Goal: Find contact information: Find contact information

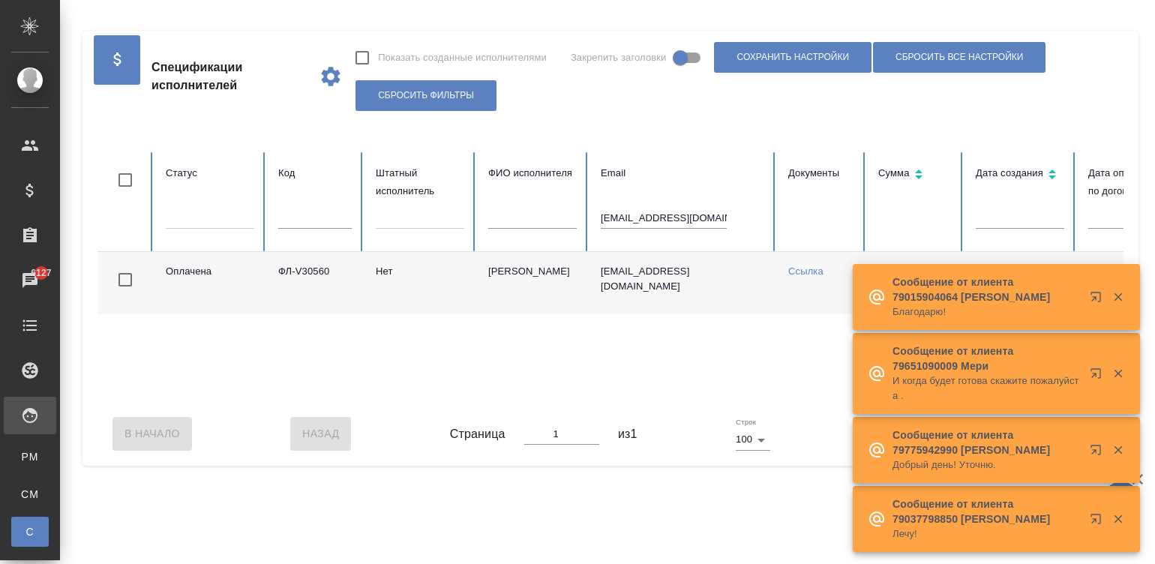
click at [675, 214] on input "lena-koleda@yandex.ru" at bounding box center [664, 218] width 126 height 21
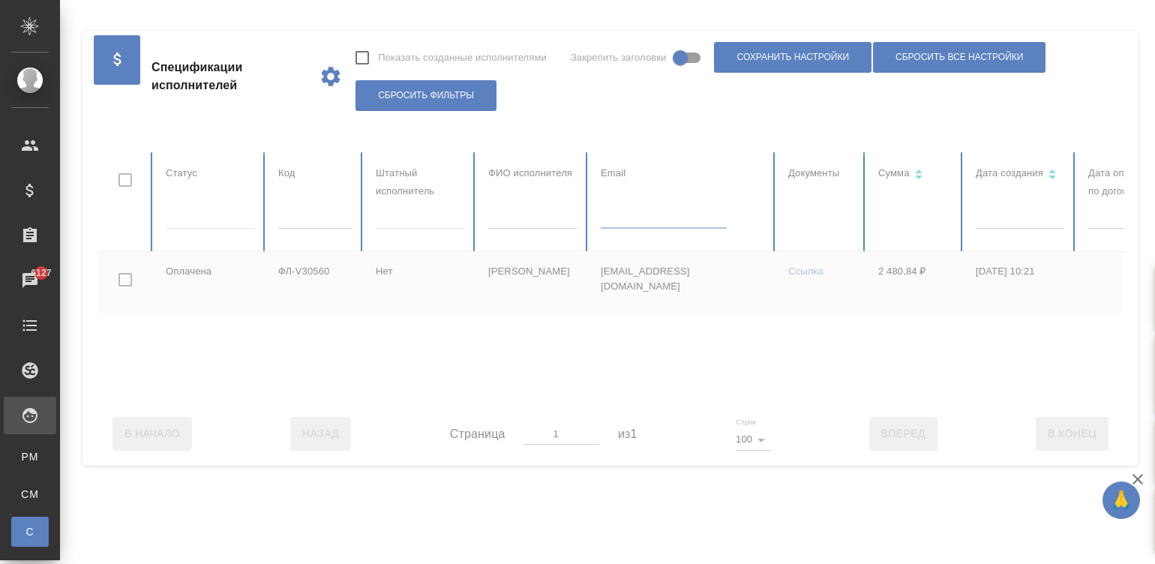
paste input "ФЛ-V36834"
type input "ФЛ-V36834"
click at [675, 214] on div at bounding box center [900, 277] width 1606 height 250
checkbox input "true"
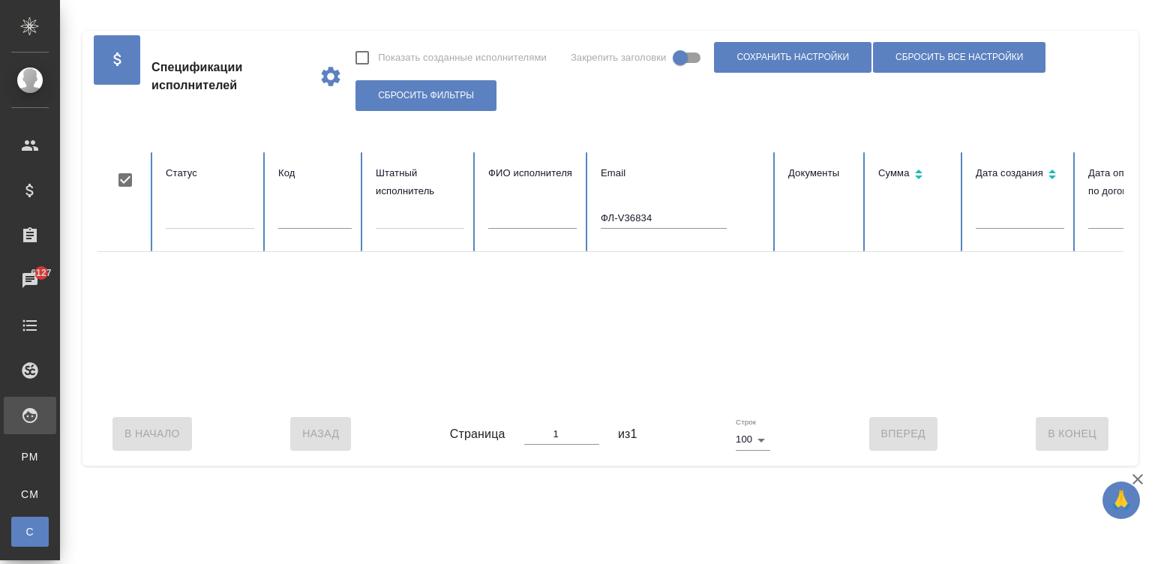
click at [622, 206] on th "Email ФЛ-V36834" at bounding box center [682, 202] width 187 height 100
click at [634, 214] on input "ФЛ-V36834" at bounding box center [664, 218] width 126 height 21
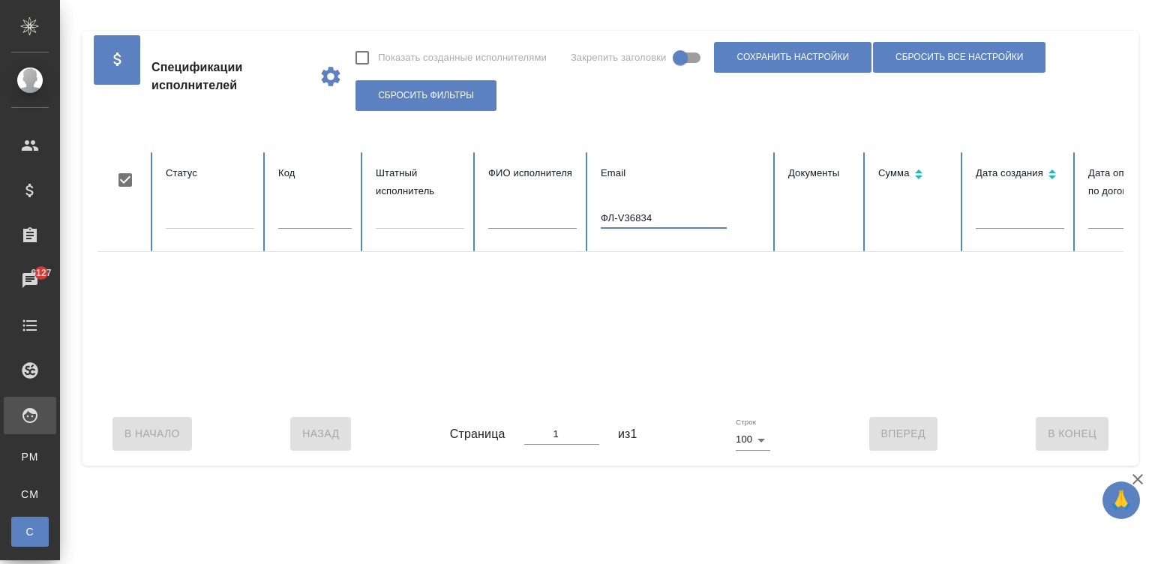
click at [634, 214] on input "ФЛ-V36834" at bounding box center [664, 218] width 126 height 21
click at [312, 218] on table "Статус Код Штатный исполнитель ФИО исполнителя Email Документы Сумма Дата созда…" at bounding box center [900, 277] width 1606 height 250
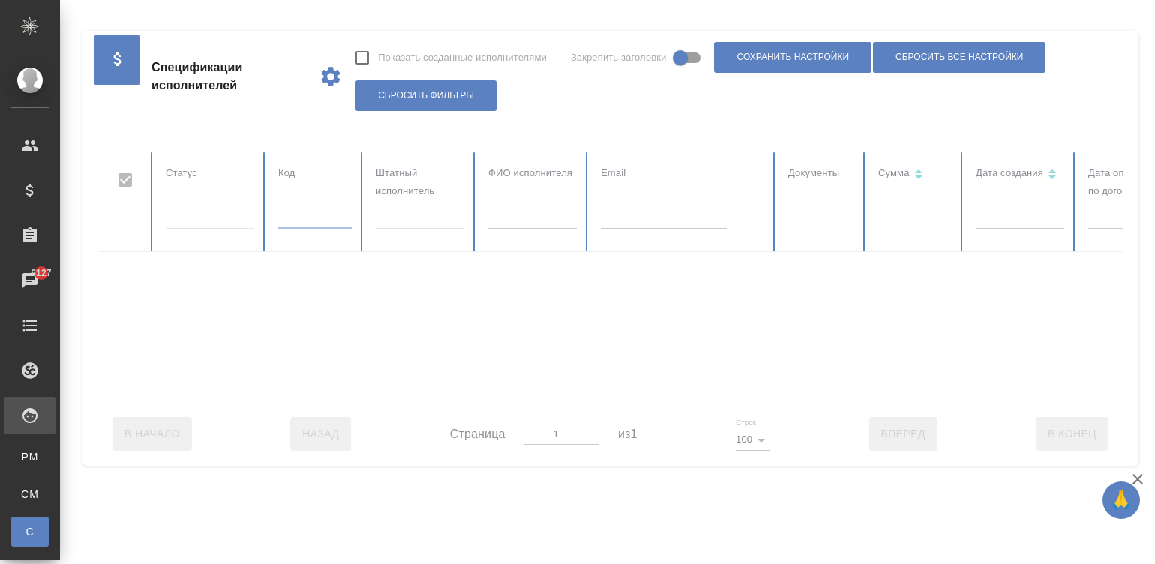
paste input "ФЛ-V36834"
type input "ФЛ-V36834"
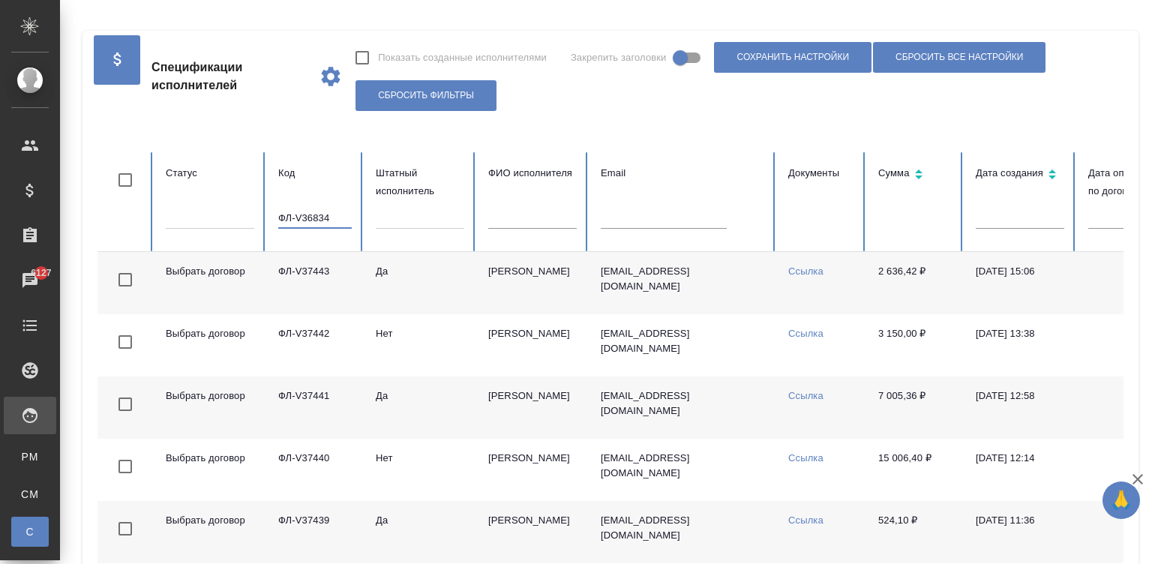
checkbox input "false"
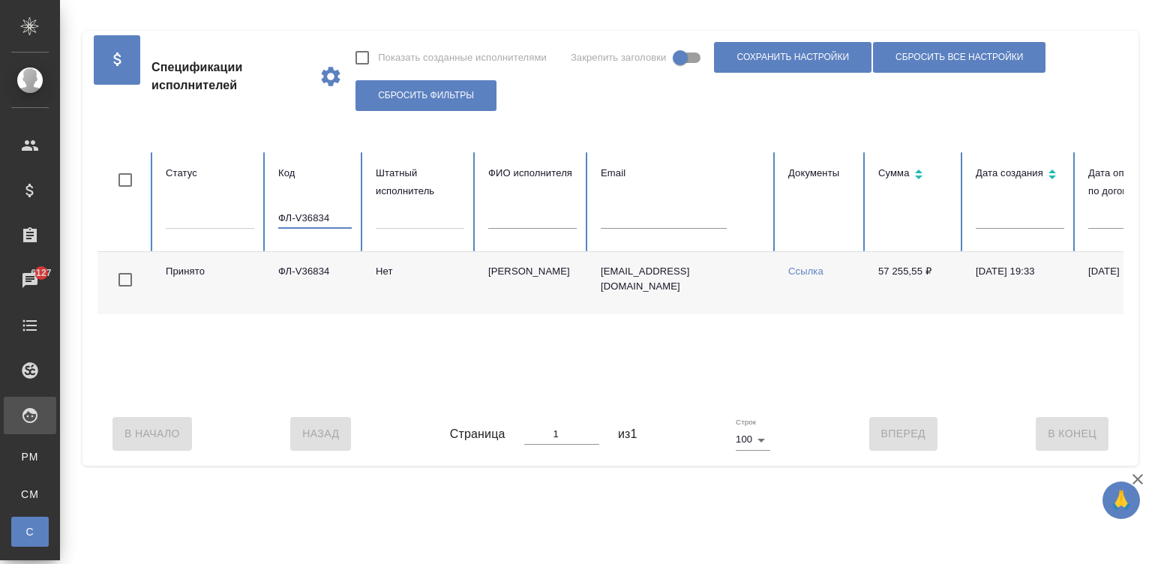
click at [322, 214] on input "ФЛ-V36834" at bounding box center [314, 218] width 73 height 21
paste input "438"
click at [325, 208] on input "ФЛ-V36438" at bounding box center [314, 218] width 73 height 21
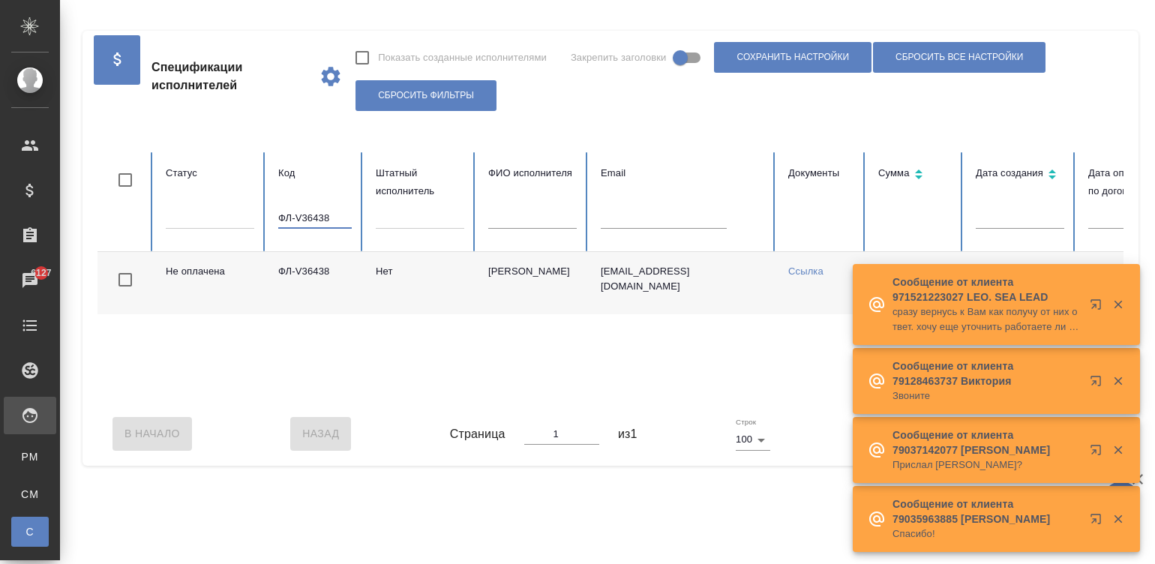
click at [325, 208] on input "ФЛ-V36438" at bounding box center [314, 218] width 73 height 21
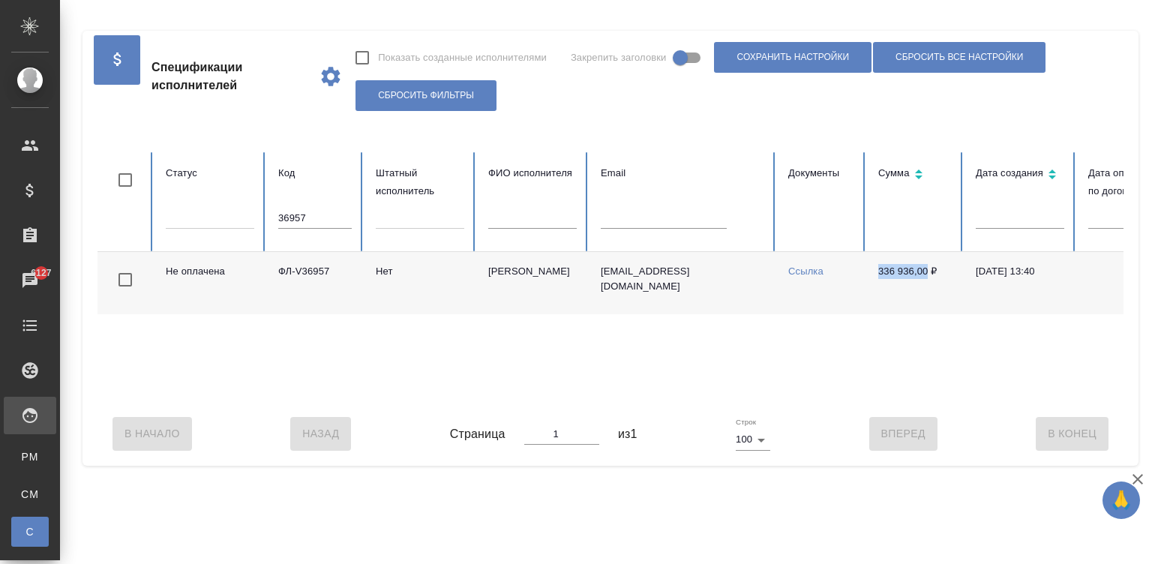
drag, startPoint x: 867, startPoint y: 272, endPoint x: 926, endPoint y: 271, distance: 59.2
click at [926, 271] on td "336 936,00 ₽" at bounding box center [914, 283] width 97 height 62
copy td "336 936,00"
click at [378, 285] on td "Нет" at bounding box center [420, 283] width 112 height 62
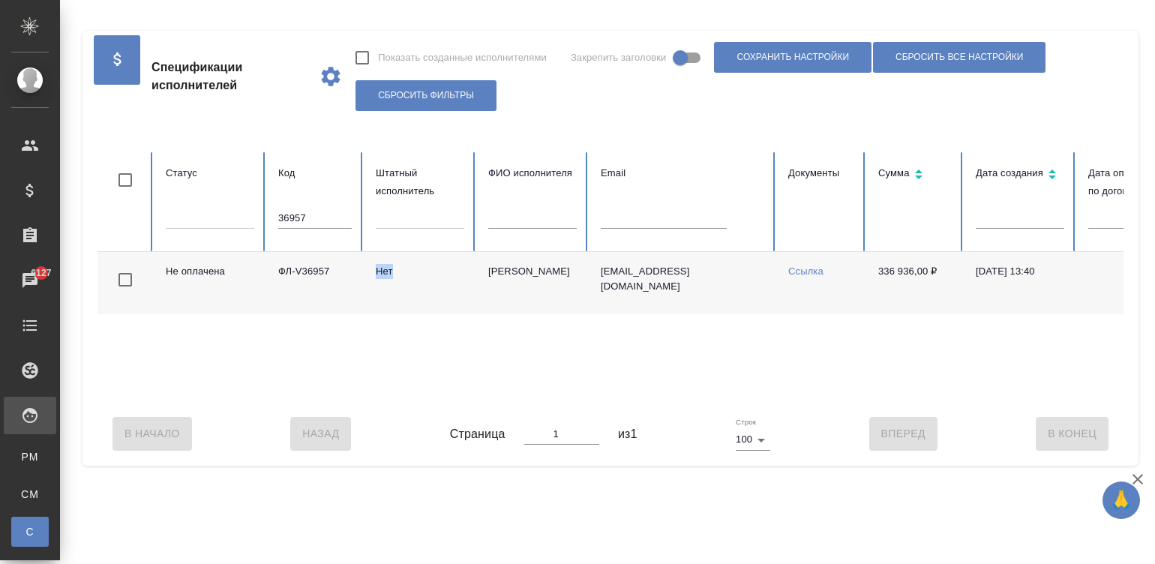
click at [378, 285] on td "Нет" at bounding box center [420, 283] width 112 height 62
click at [314, 214] on input "36957" at bounding box center [314, 218] width 73 height 21
drag, startPoint x: 868, startPoint y: 270, endPoint x: 927, endPoint y: 273, distance: 59.3
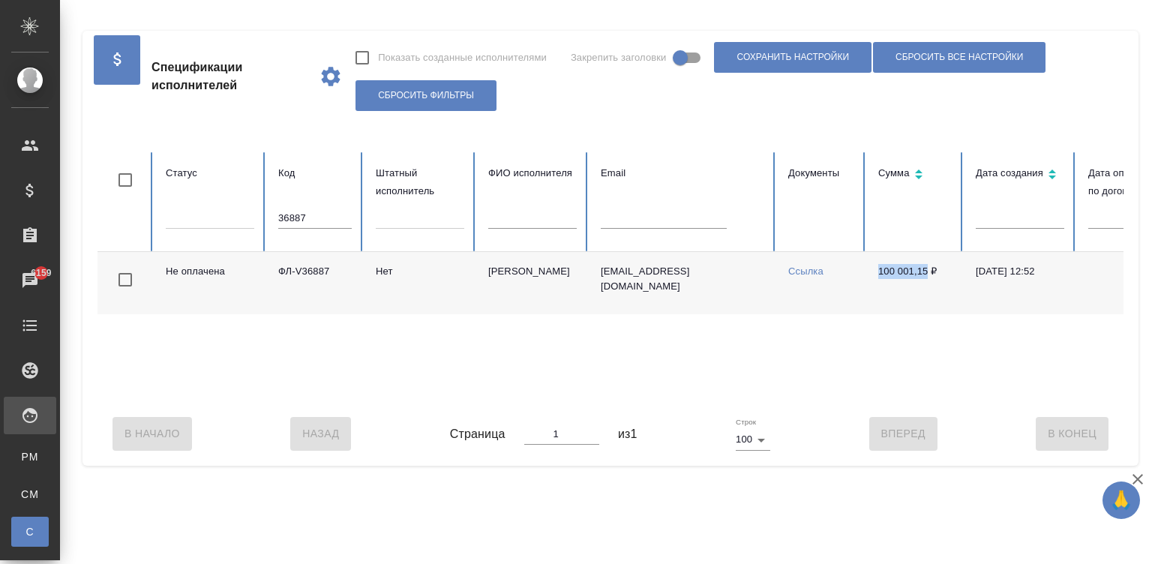
click at [927, 273] on td "100 001,15 ₽" at bounding box center [914, 283] width 97 height 62
copy td "100 001,15"
click at [481, 292] on td "Гуляр Ксения" at bounding box center [532, 283] width 112 height 62
click at [316, 220] on input "36887" at bounding box center [314, 218] width 73 height 21
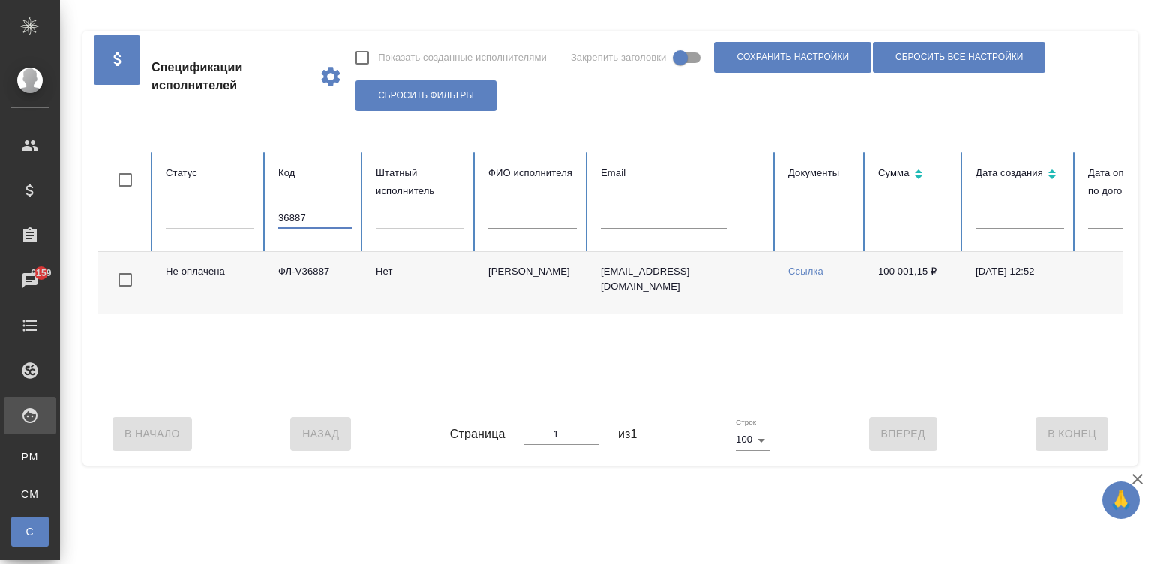
click at [316, 220] on input "36887" at bounding box center [314, 218] width 73 height 21
drag, startPoint x: 868, startPoint y: 266, endPoint x: 926, endPoint y: 270, distance: 57.9
click at [926, 270] on td "100 008,54 ₽" at bounding box center [914, 283] width 97 height 62
copy td "100 008,54"
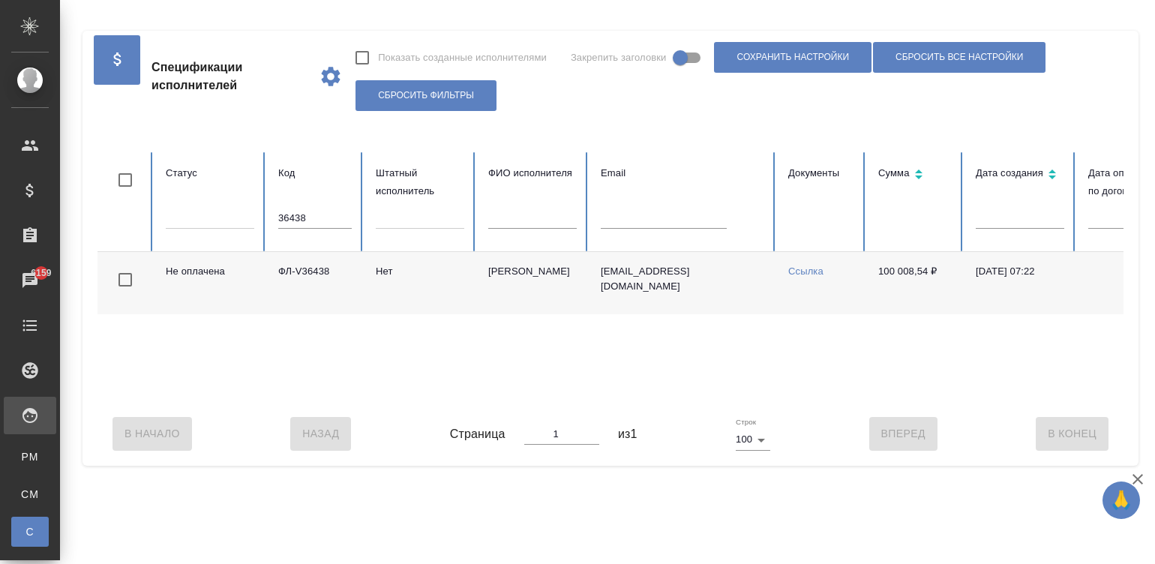
click at [597, 281] on td "ainatmurtazova@mail.ru" at bounding box center [682, 283] width 187 height 62
click at [323, 211] on input "36438" at bounding box center [314, 218] width 73 height 21
drag, startPoint x: 323, startPoint y: 211, endPoint x: 699, endPoint y: 265, distance: 379.5
click at [699, 265] on table "Статус Код 36876 Штатный исполнитель ФИО исполнителя Email Документы Сумма Дата…" at bounding box center [900, 277] width 1606 height 250
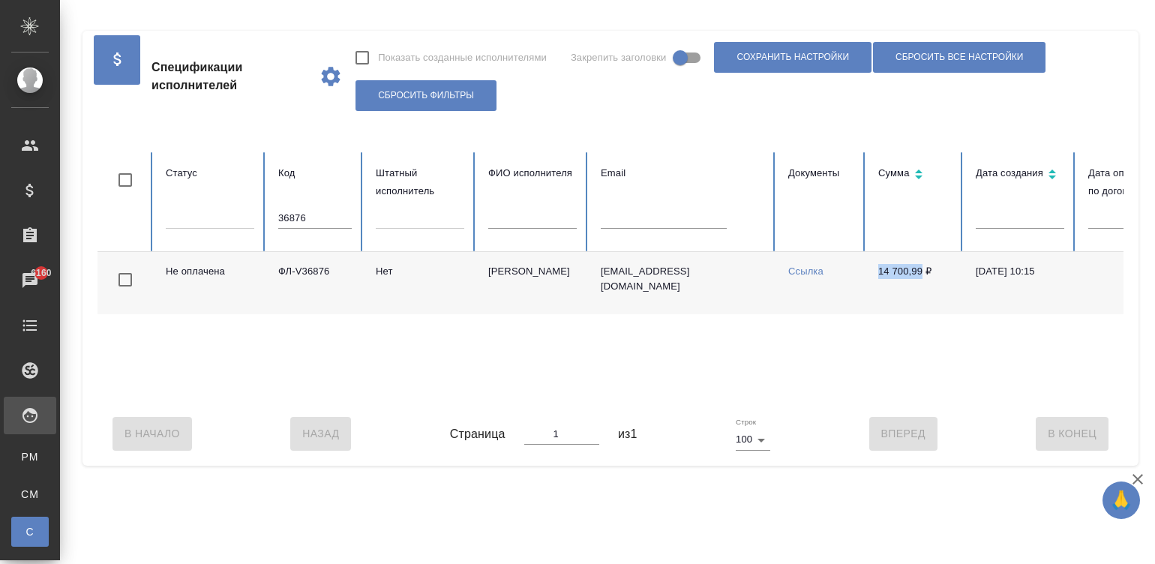
drag, startPoint x: 871, startPoint y: 274, endPoint x: 922, endPoint y: 274, distance: 51.0
click at [922, 274] on td "14 700,99 ₽" at bounding box center [914, 283] width 97 height 62
copy td "14 700,99"
click at [690, 280] on td "eremkinaliliya@gmail.com" at bounding box center [682, 283] width 187 height 62
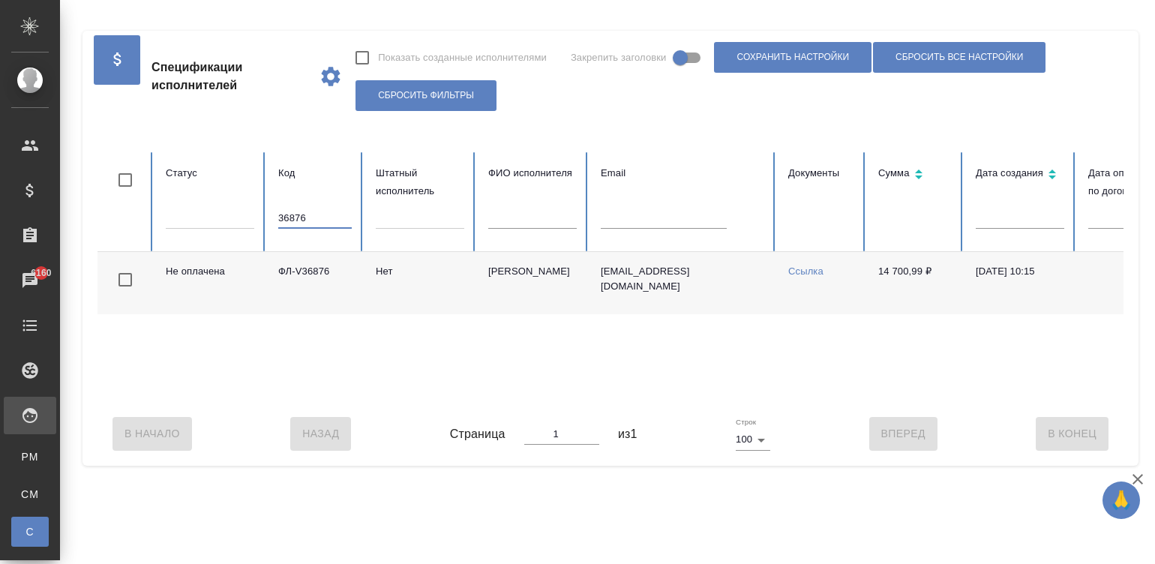
click at [319, 216] on input "36876" at bounding box center [314, 218] width 73 height 21
drag, startPoint x: 867, startPoint y: 271, endPoint x: 922, endPoint y: 272, distance: 55.5
click at [922, 272] on td "21 464,52 ₽" at bounding box center [914, 283] width 97 height 62
copy td "21 464,52"
click at [517, 281] on td "Камарьян Оксана Владимировна" at bounding box center [532, 283] width 112 height 62
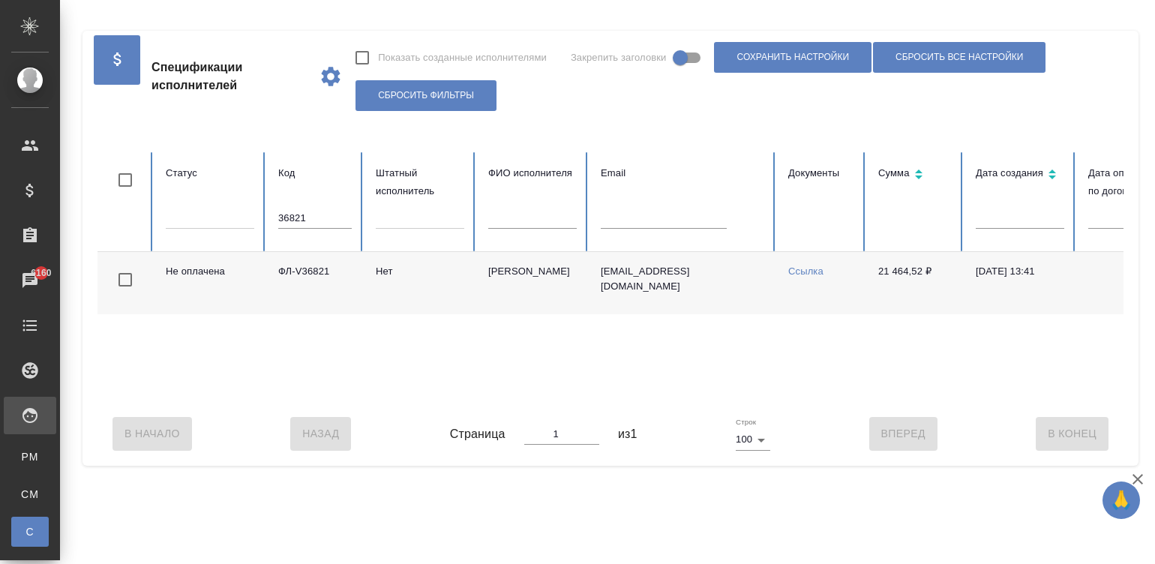
click at [517, 281] on td "Камарьян Оксана Владимировна" at bounding box center [532, 283] width 112 height 62
click at [313, 214] on input "36821" at bounding box center [314, 218] width 73 height 21
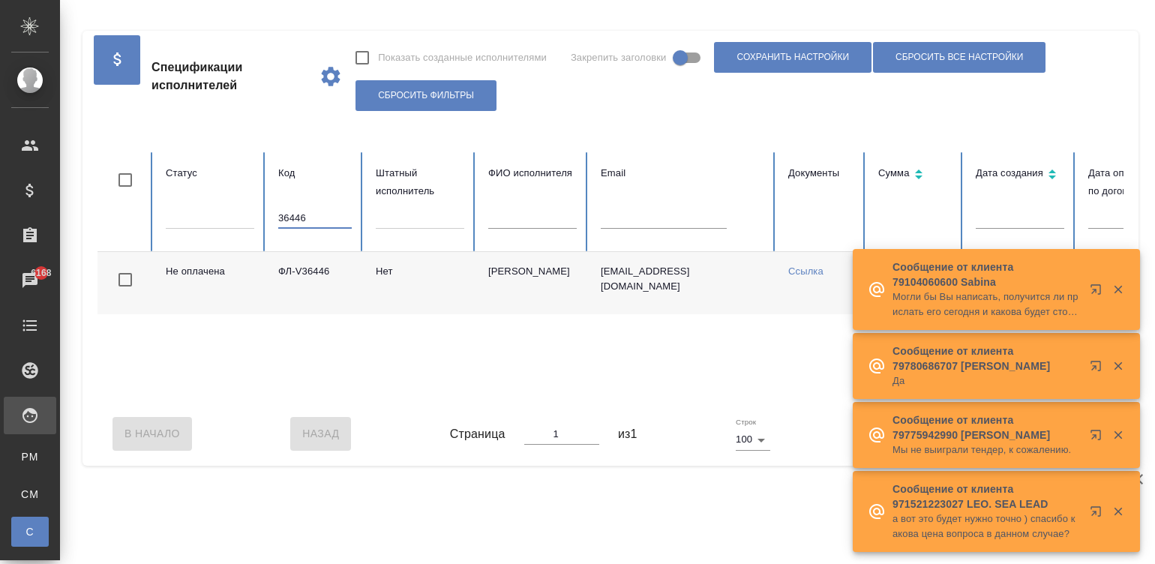
scroll to position [0, 580]
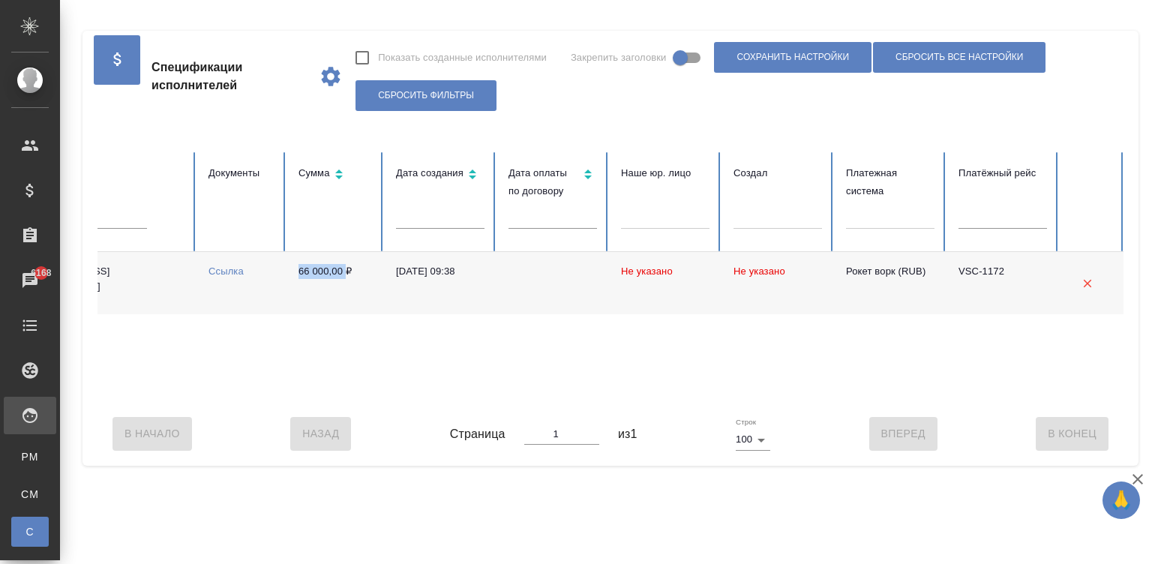
drag, startPoint x: 290, startPoint y: 274, endPoint x: 347, endPoint y: 277, distance: 57.1
click at [347, 277] on td "66 000,00 ₽" at bounding box center [334, 283] width 97 height 62
copy td "66 000,00"
click at [244, 301] on td "Ссылка" at bounding box center [241, 283] width 90 height 62
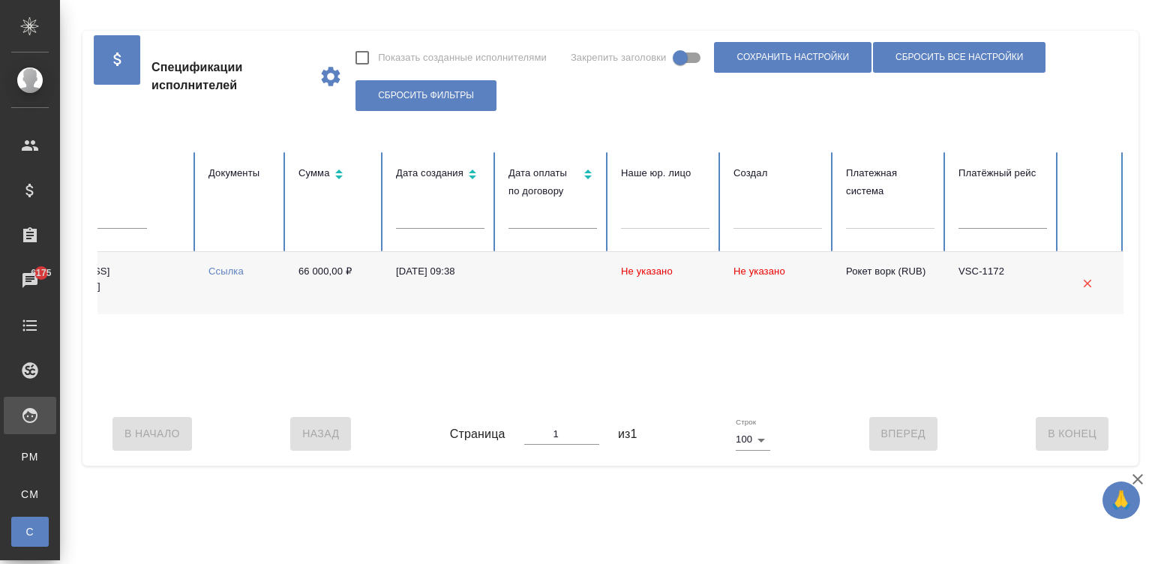
scroll to position [0, 0]
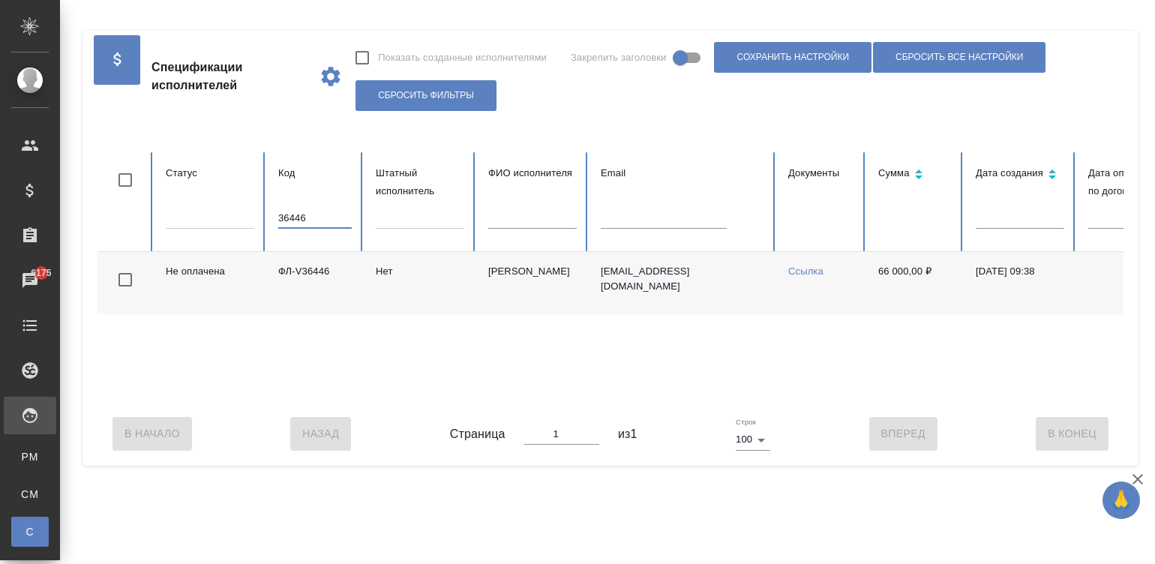
click at [310, 217] on input "36446" at bounding box center [314, 218] width 73 height 21
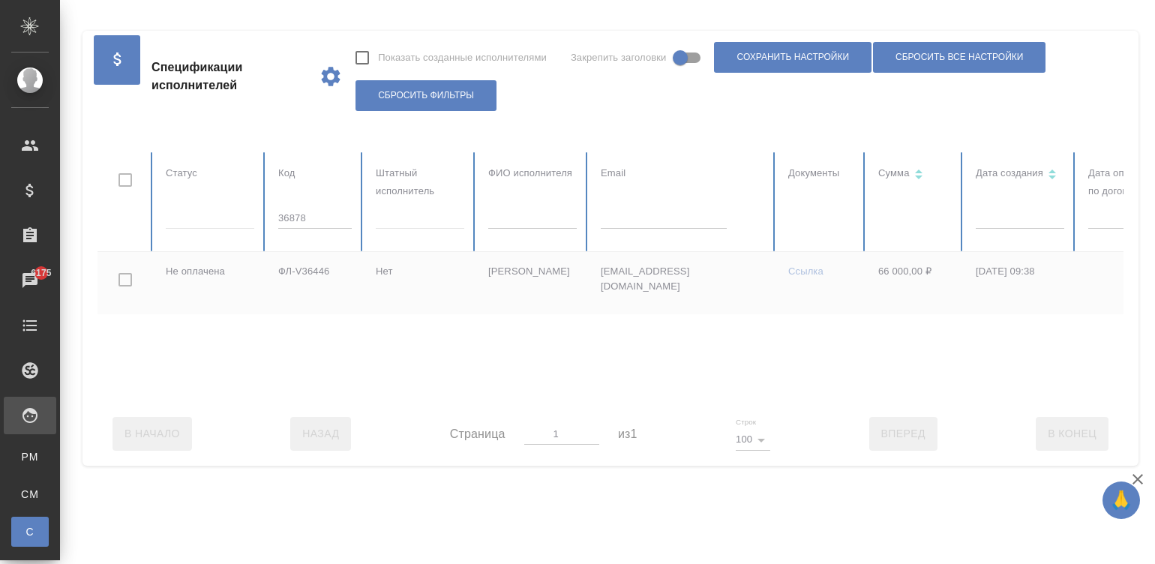
click at [637, 97] on div "Показать созданные исполнителями Закрепить заголовки Сохранить настройки Сброси…" at bounding box center [733, 76] width 757 height 76
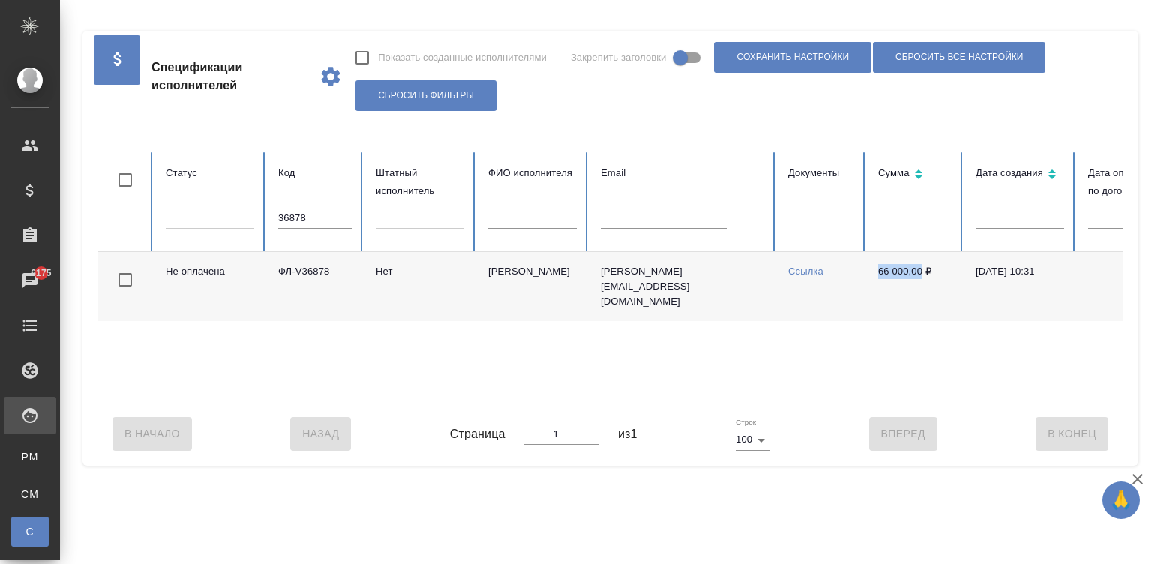
drag, startPoint x: 870, startPoint y: 270, endPoint x: 921, endPoint y: 271, distance: 51.0
click at [921, 271] on td "66 000,00 ₽" at bounding box center [914, 286] width 97 height 69
copy td "66 000,00"
click at [466, 273] on td "Нет" at bounding box center [420, 286] width 112 height 69
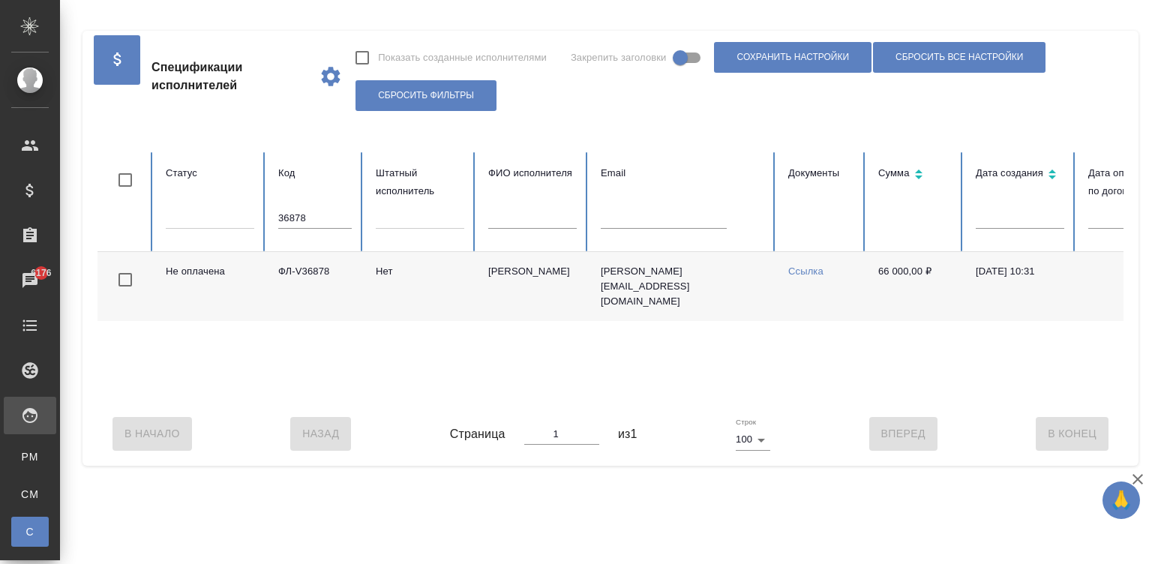
click at [325, 220] on input "36878" at bounding box center [314, 218] width 73 height 21
drag, startPoint x: 871, startPoint y: 268, endPoint x: 915, endPoint y: 272, distance: 43.6
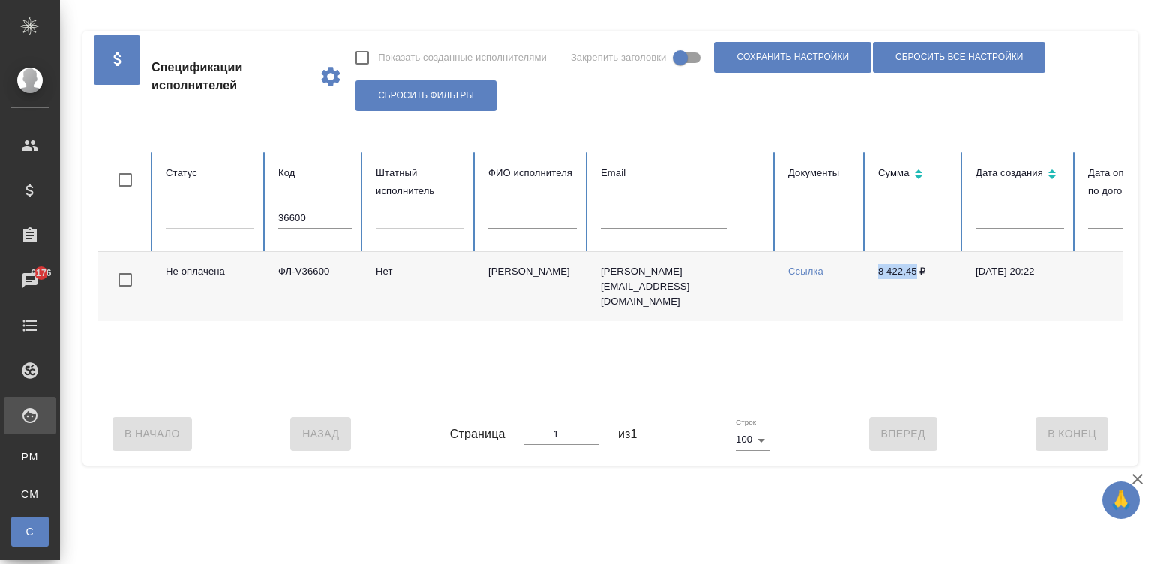
click at [915, 272] on td "8 422,45 ₽" at bounding box center [914, 286] width 97 height 69
copy td "8 422,45"
click at [307, 219] on input "36600" at bounding box center [314, 218] width 73 height 21
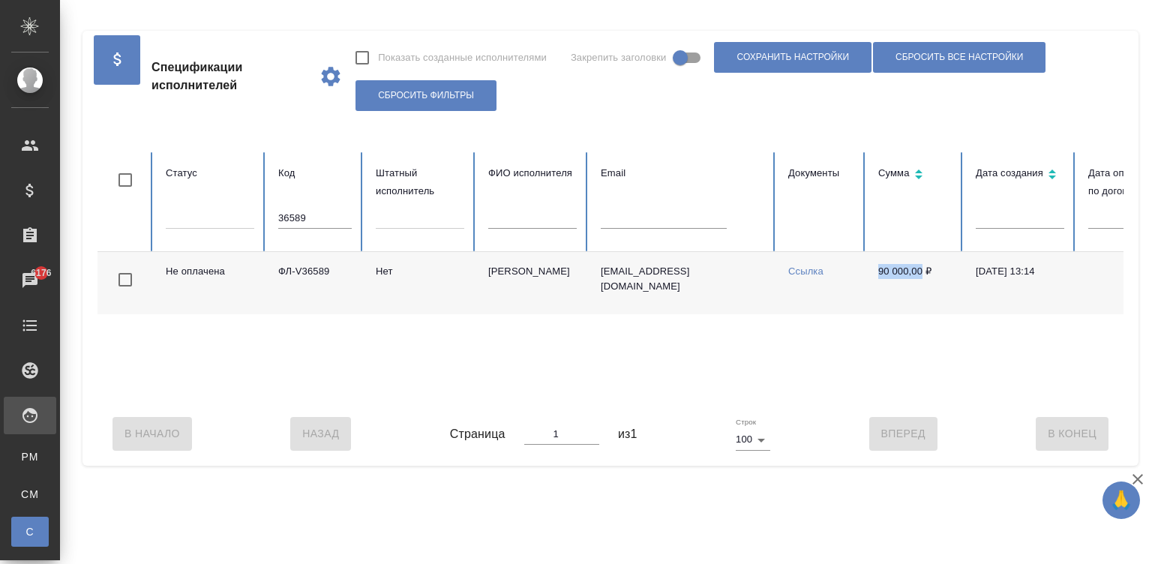
drag, startPoint x: 870, startPoint y: 266, endPoint x: 920, endPoint y: 273, distance: 50.7
click at [920, 273] on td "90 000,00 ₽" at bounding box center [914, 283] width 97 height 62
copy td "90 000,00"
click at [758, 302] on td "zhaosasha@mail.ru" at bounding box center [682, 283] width 187 height 62
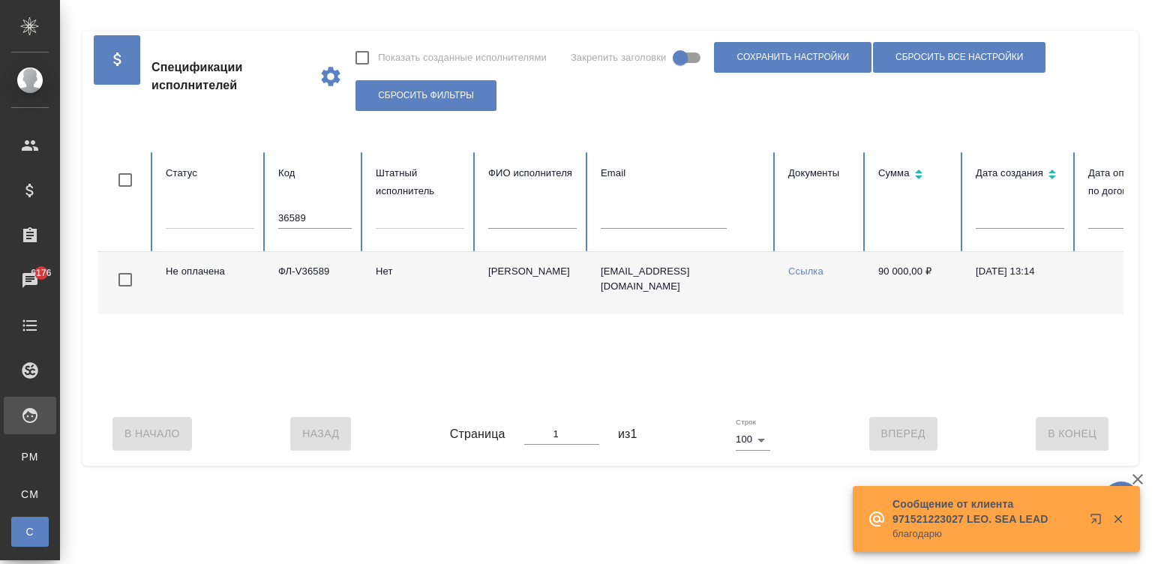
click at [333, 223] on input "36589" at bounding box center [314, 218] width 73 height 21
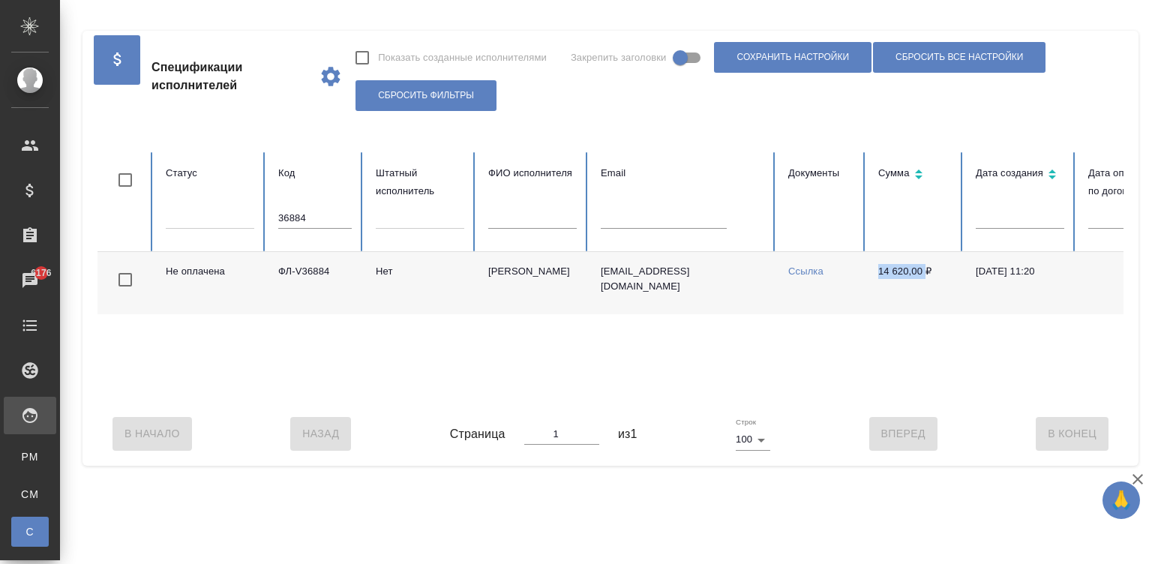
drag, startPoint x: 868, startPoint y: 270, endPoint x: 924, endPoint y: 270, distance: 55.5
click at [924, 270] on td "14 620,00 ₽" at bounding box center [914, 283] width 97 height 62
copy td "14 620,00"
click at [694, 268] on td "kafemulo@gmail.com" at bounding box center [682, 283] width 187 height 62
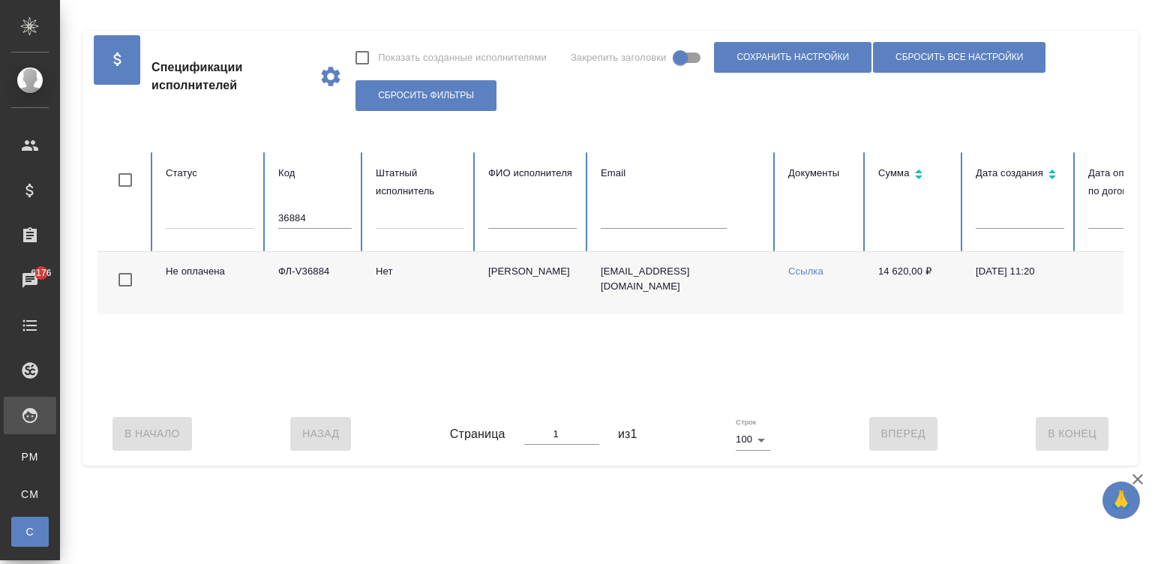
click at [313, 214] on input "36884" at bounding box center [314, 218] width 73 height 21
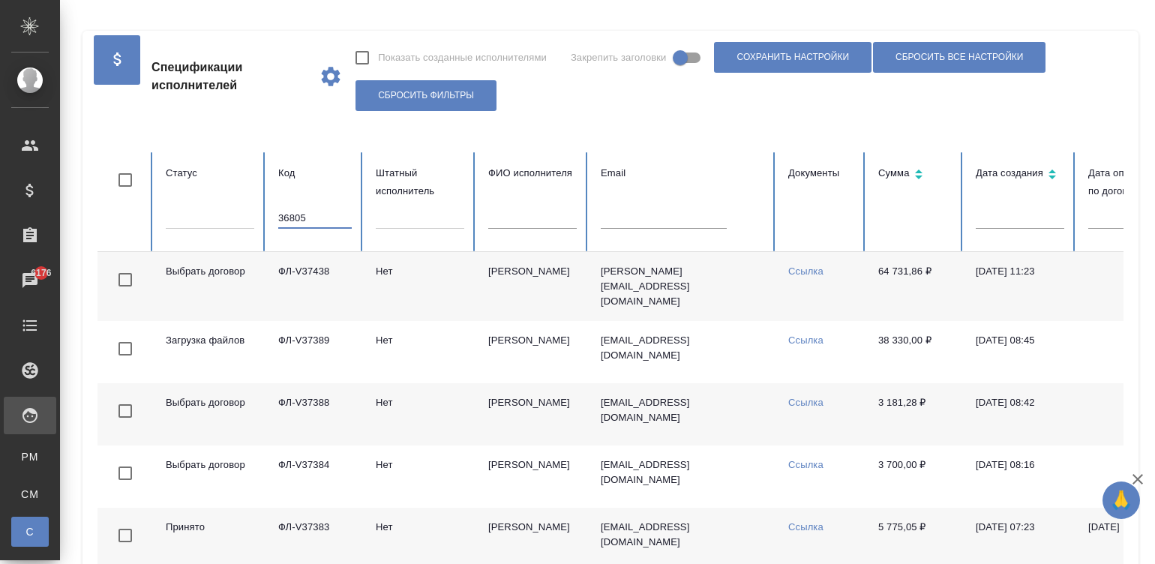
click at [310, 220] on input "36805" at bounding box center [314, 218] width 73 height 21
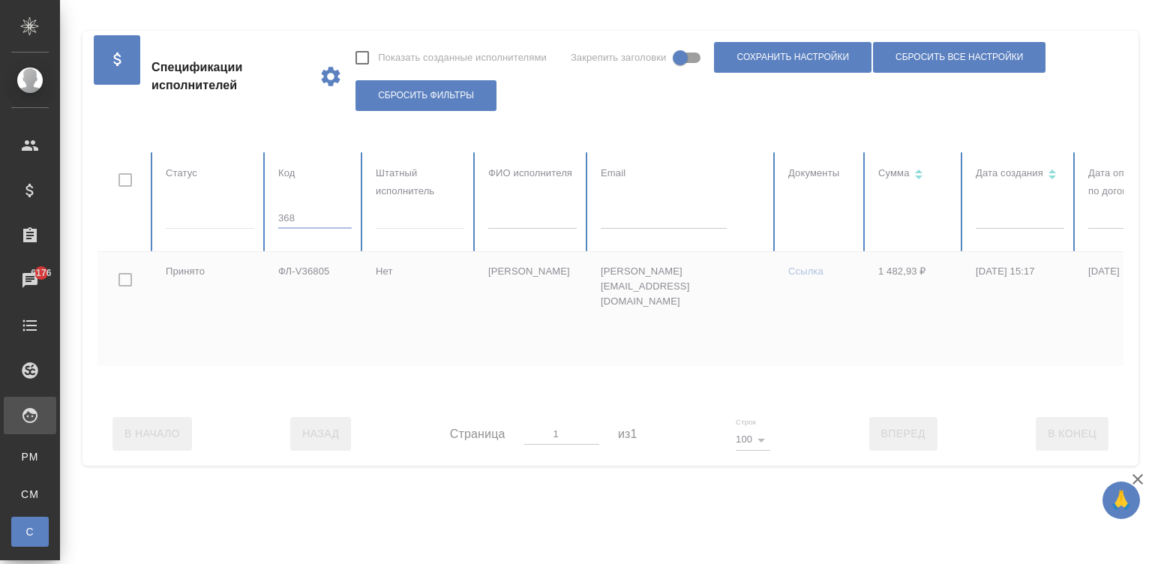
type input "36"
checkbox input "true"
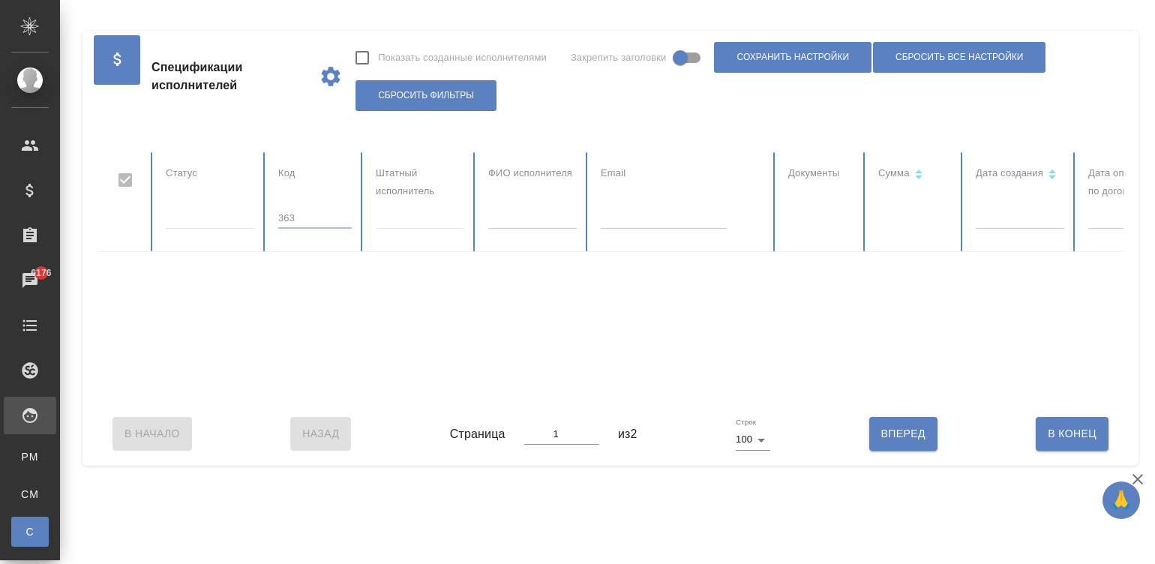
type input "36"
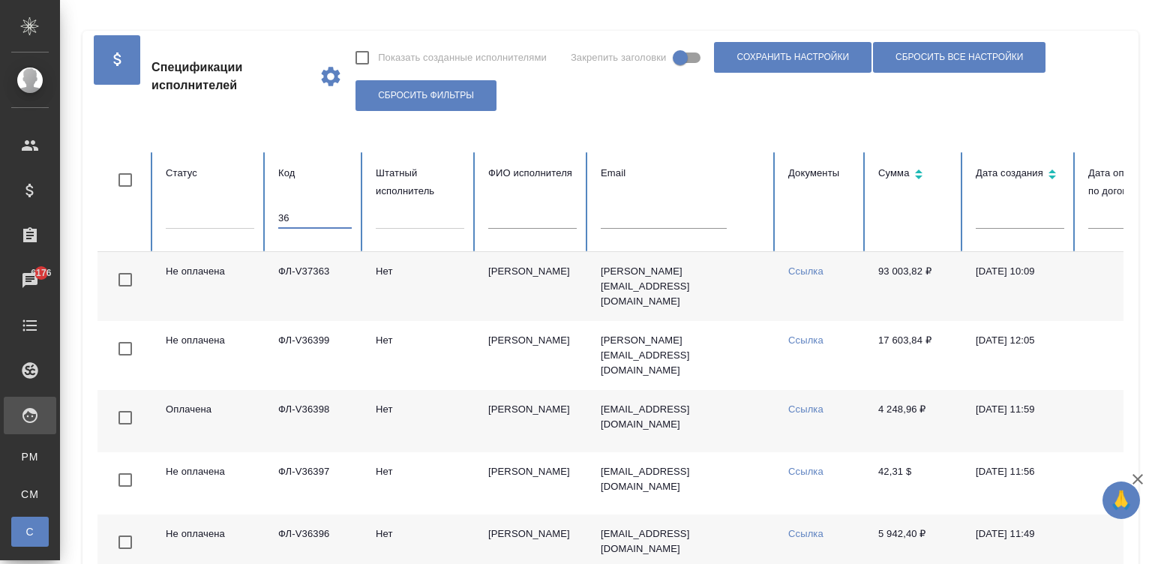
checkbox input "false"
type input "3"
click at [544, 219] on input "text" at bounding box center [532, 218] width 88 height 21
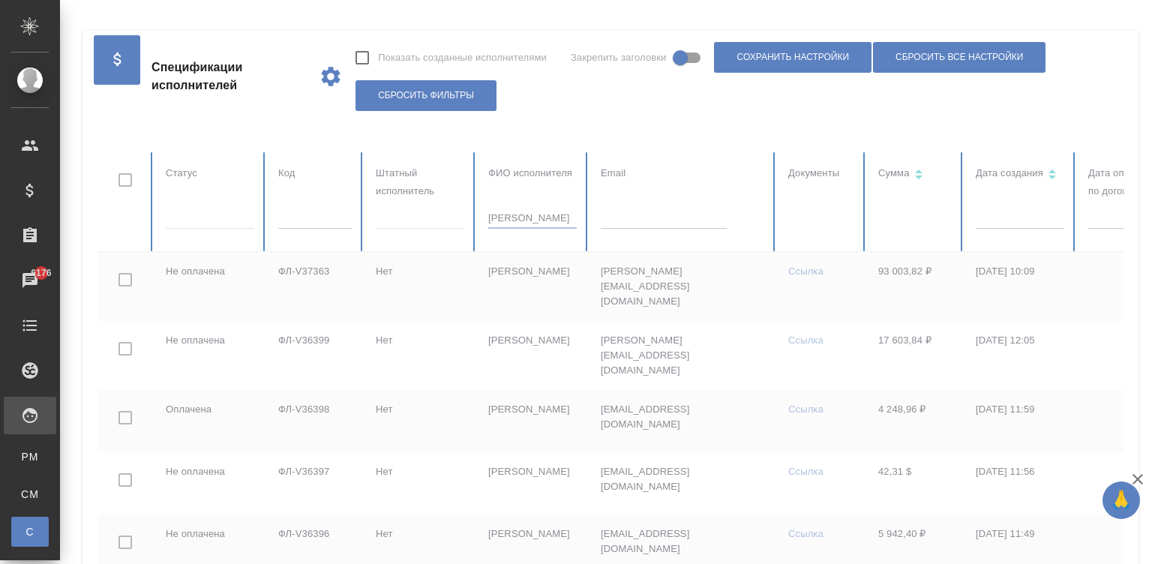
type input "денисова"
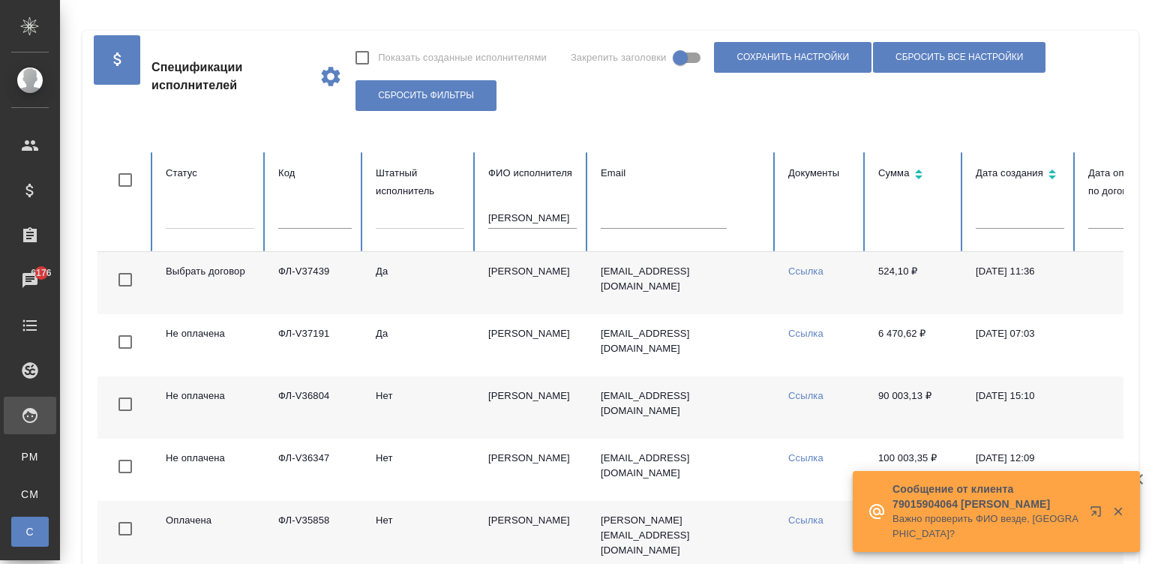
click at [708, 413] on td "denisovalena@list.ru" at bounding box center [682, 407] width 187 height 62
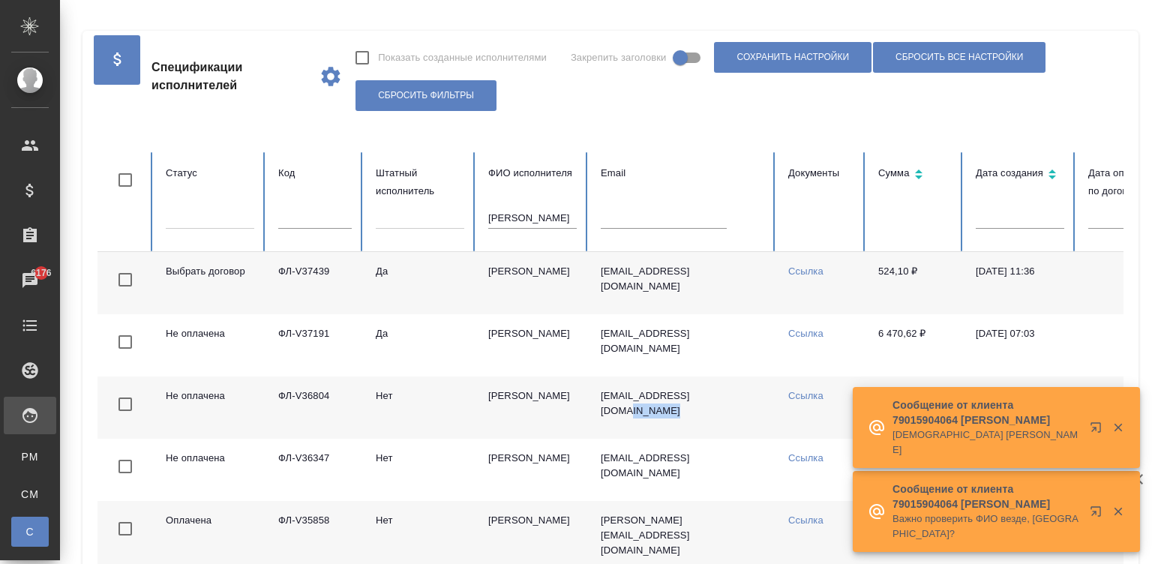
click at [708, 413] on td "denisovalena@list.ru" at bounding box center [682, 407] width 187 height 62
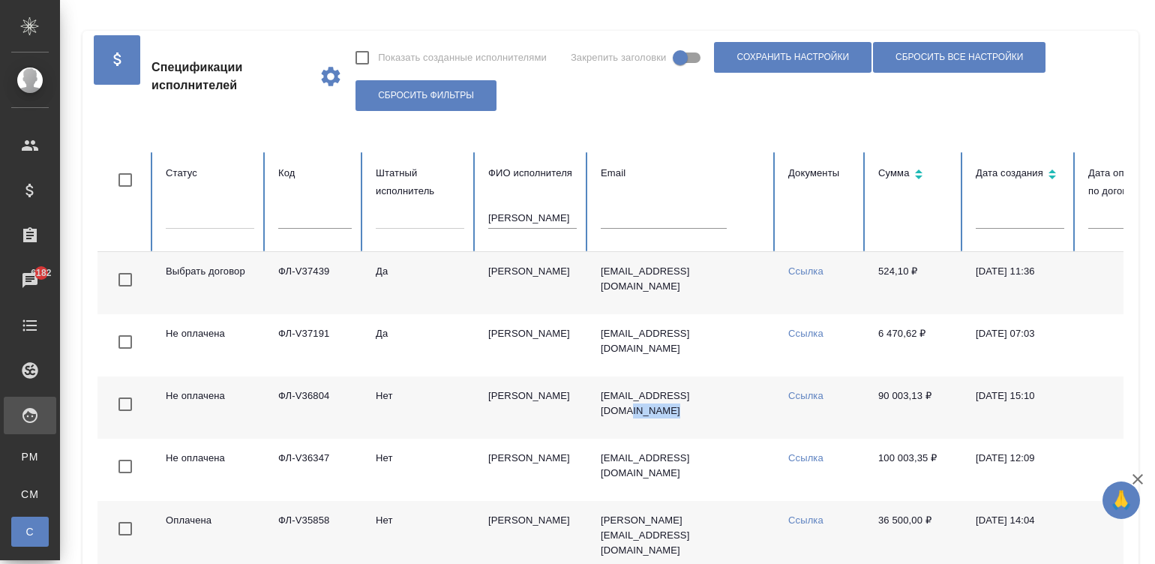
click at [514, 222] on input "денисова" at bounding box center [532, 218] width 88 height 21
click at [288, 219] on input "text" at bounding box center [314, 218] width 73 height 21
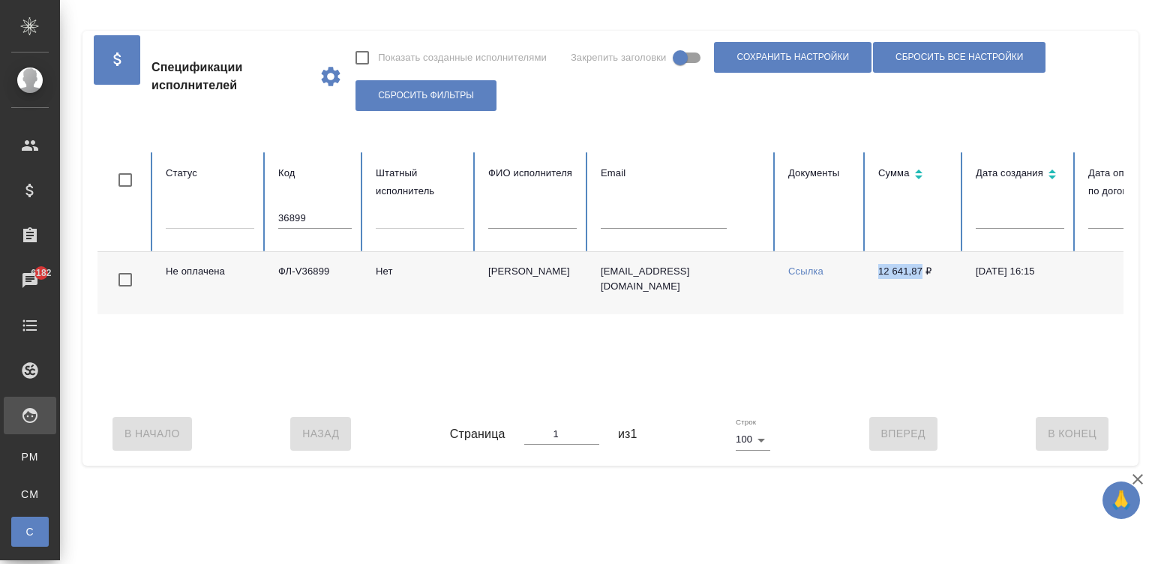
drag, startPoint x: 873, startPoint y: 274, endPoint x: 920, endPoint y: 272, distance: 46.5
click at [920, 272] on td "12 641,87 ₽" at bounding box center [914, 283] width 97 height 62
click at [502, 292] on td "Мельник Наталья" at bounding box center [532, 283] width 112 height 62
click at [319, 214] on input "36899" at bounding box center [314, 218] width 73 height 21
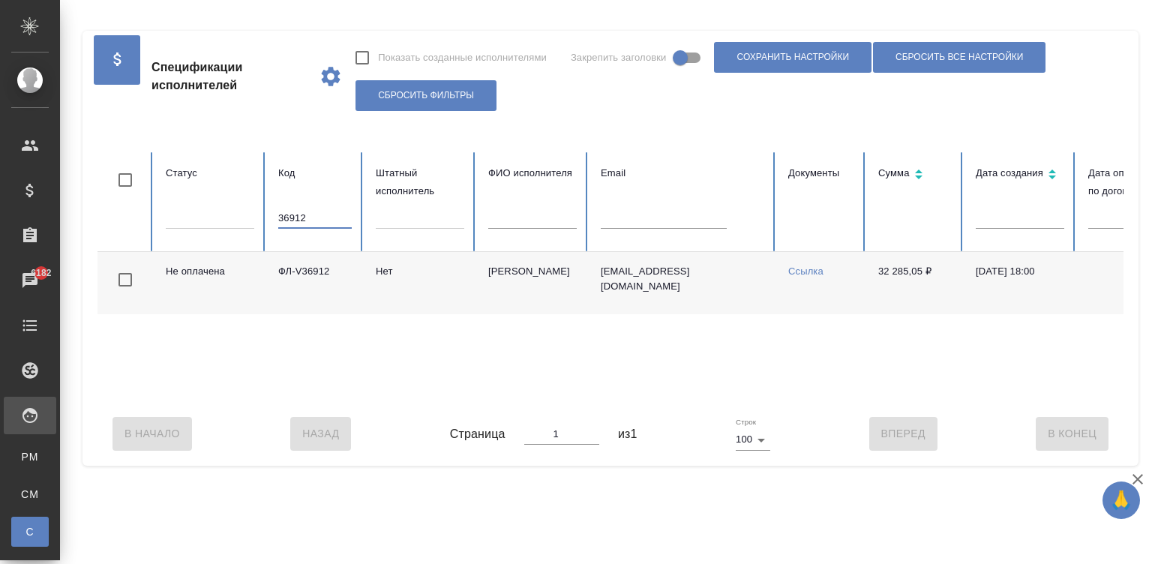
type input "36912"
drag, startPoint x: 867, startPoint y: 272, endPoint x: 920, endPoint y: 272, distance: 53.2
click at [920, 272] on td "32 285,05 ₽" at bounding box center [914, 283] width 97 height 62
click at [396, 279] on td "Нет" at bounding box center [420, 283] width 112 height 62
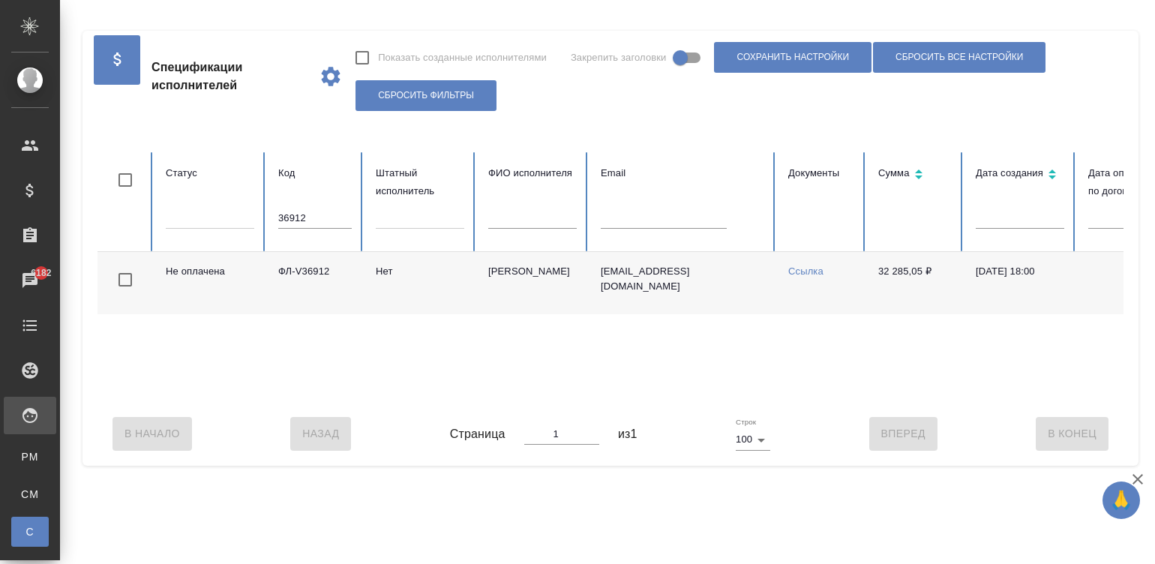
click at [621, 300] on td "[EMAIL_ADDRESS][DOMAIN_NAME]" at bounding box center [682, 283] width 187 height 62
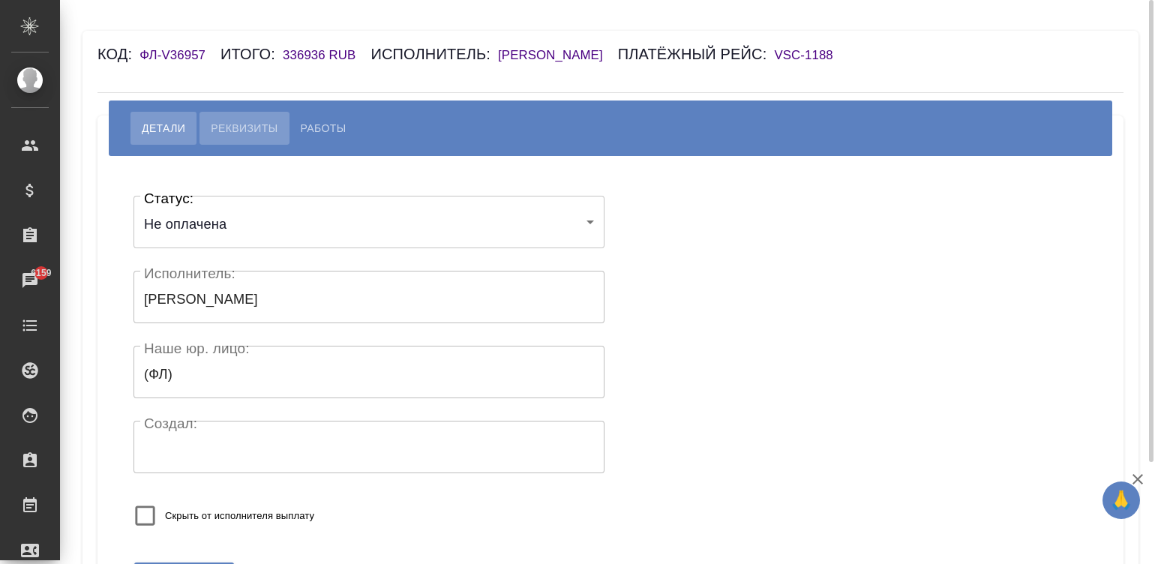
click at [238, 113] on button "Реквизиты" at bounding box center [243, 128] width 89 height 33
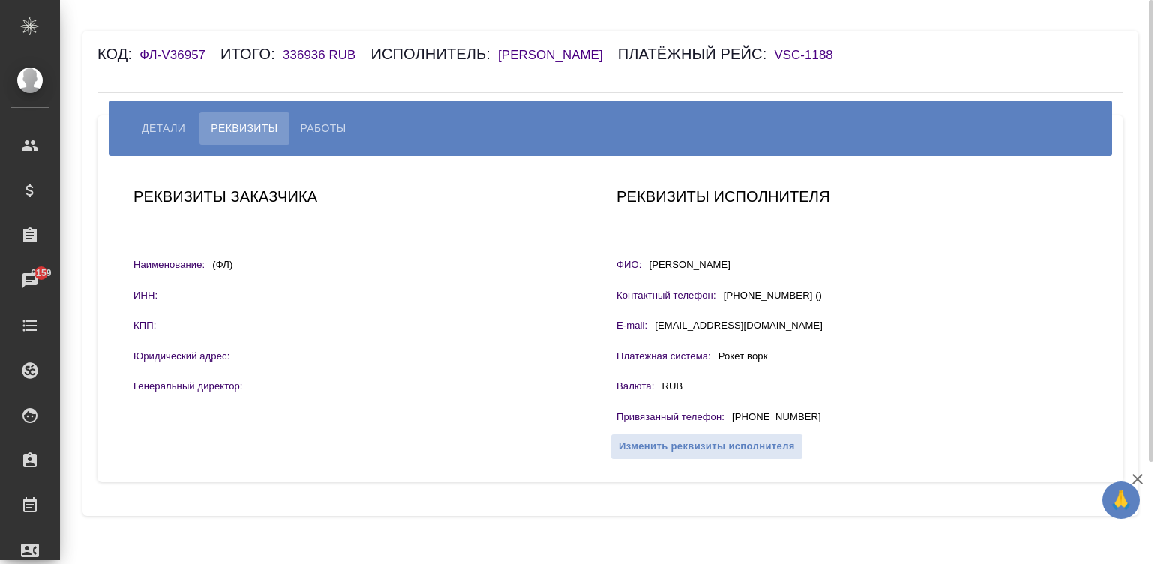
drag, startPoint x: 819, startPoint y: 416, endPoint x: 736, endPoint y: 415, distance: 83.2
click at [736, 415] on div "Привязанный телефон : +7 913 929-51-58" at bounding box center [851, 418] width 471 height 19
copy p "7 913 929-51-58"
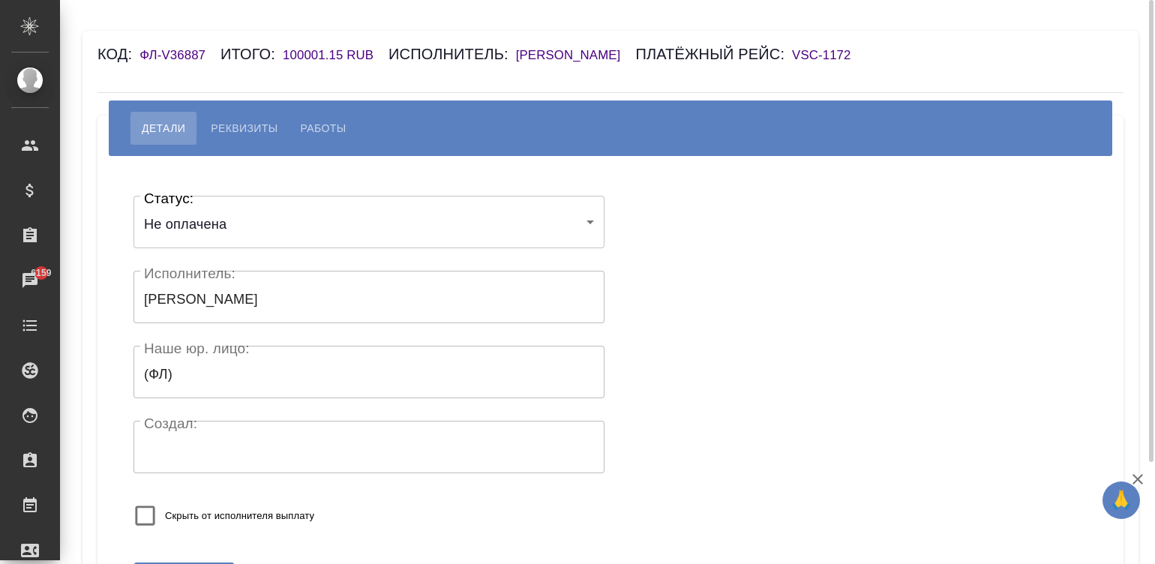
click at [259, 121] on span "Реквизиты" at bounding box center [244, 128] width 67 height 18
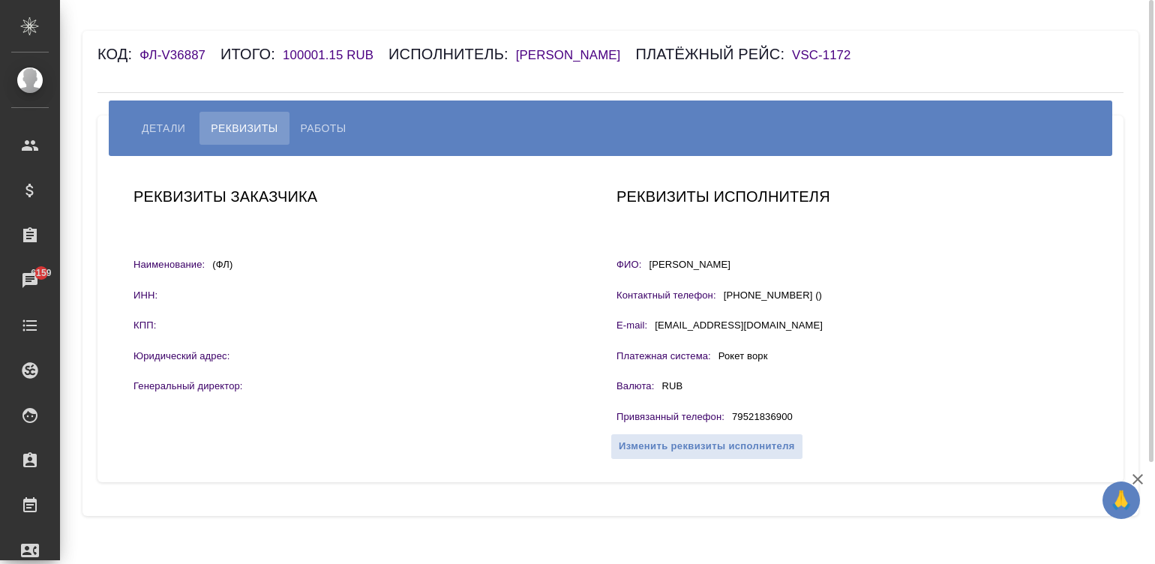
drag, startPoint x: 801, startPoint y: 416, endPoint x: 787, endPoint y: 412, distance: 14.7
click at [726, 410] on div "Привязанный телефон : 79521836900" at bounding box center [851, 418] width 471 height 19
copy div "79521836900"
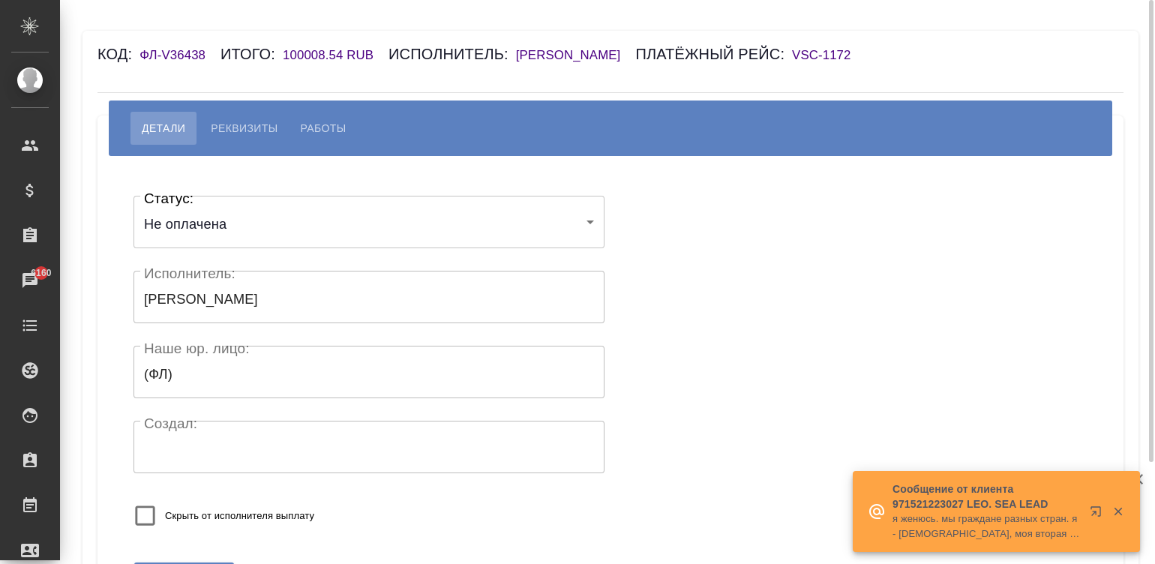
click at [235, 137] on span "Реквизиты" at bounding box center [244, 128] width 67 height 18
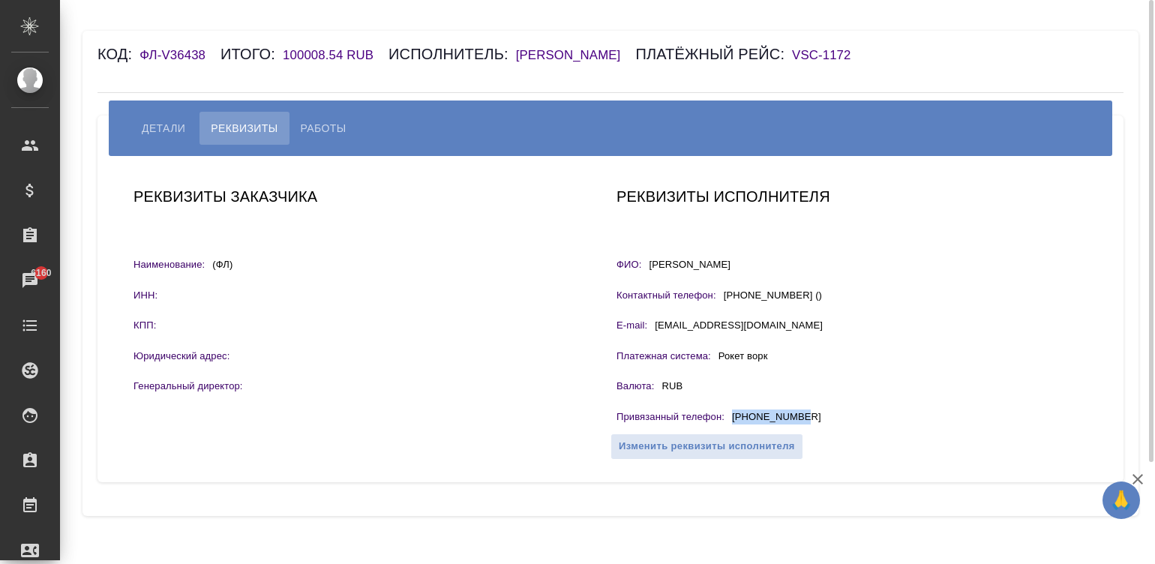
drag, startPoint x: 806, startPoint y: 439, endPoint x: 733, endPoint y: 443, distance: 72.9
click at [733, 428] on div "Привязанный телефон : +79922035721" at bounding box center [851, 418] width 471 height 19
copy p "+79922035721"
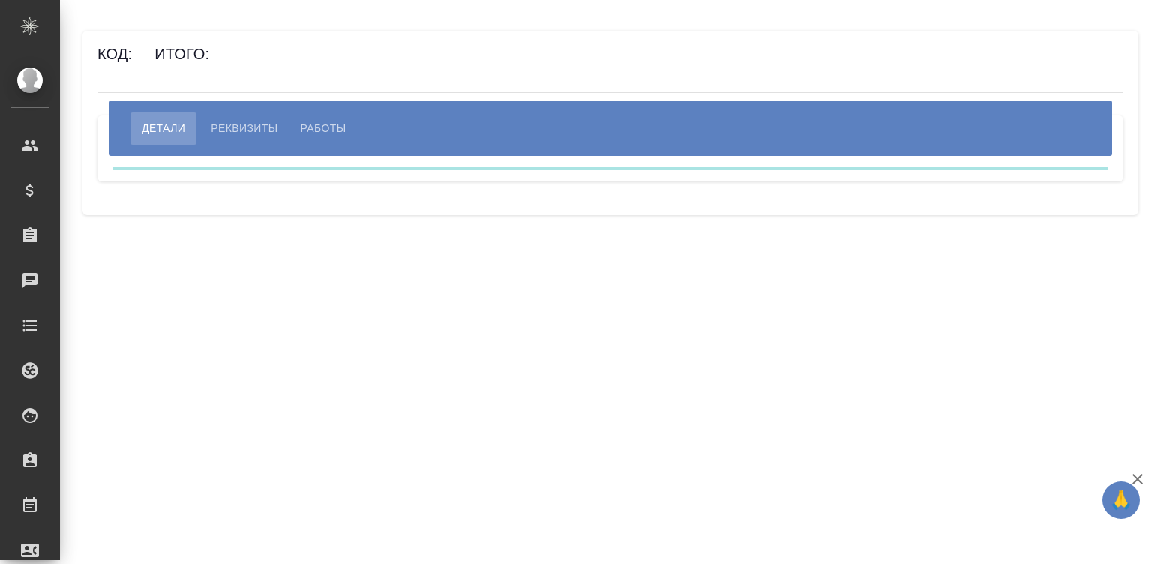
click at [256, 127] on span "Реквизиты" at bounding box center [244, 128] width 67 height 18
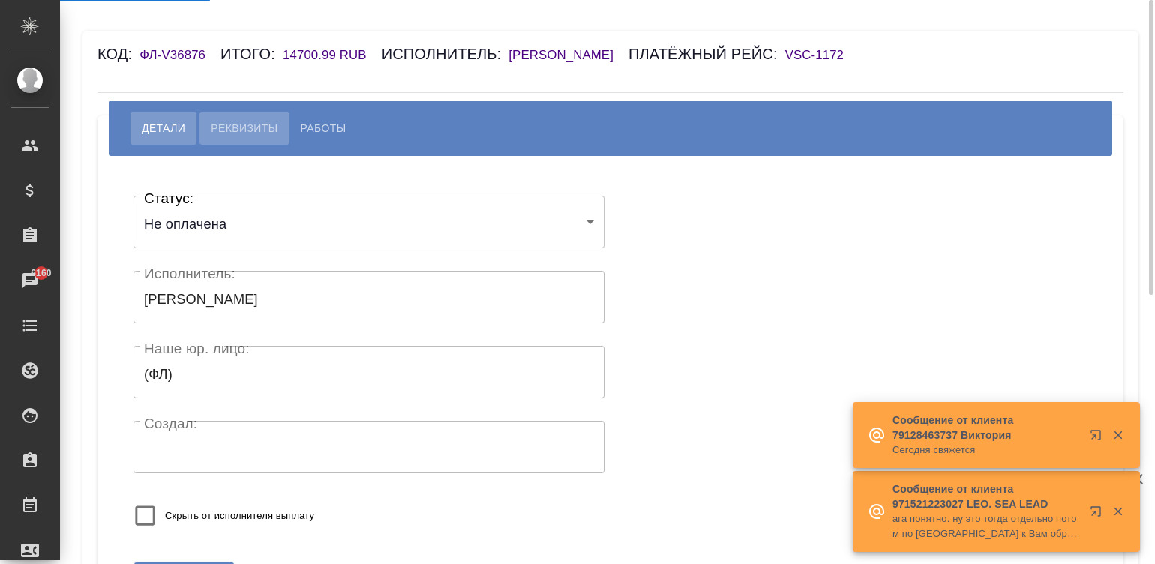
click at [237, 137] on span "Реквизиты" at bounding box center [244, 128] width 67 height 18
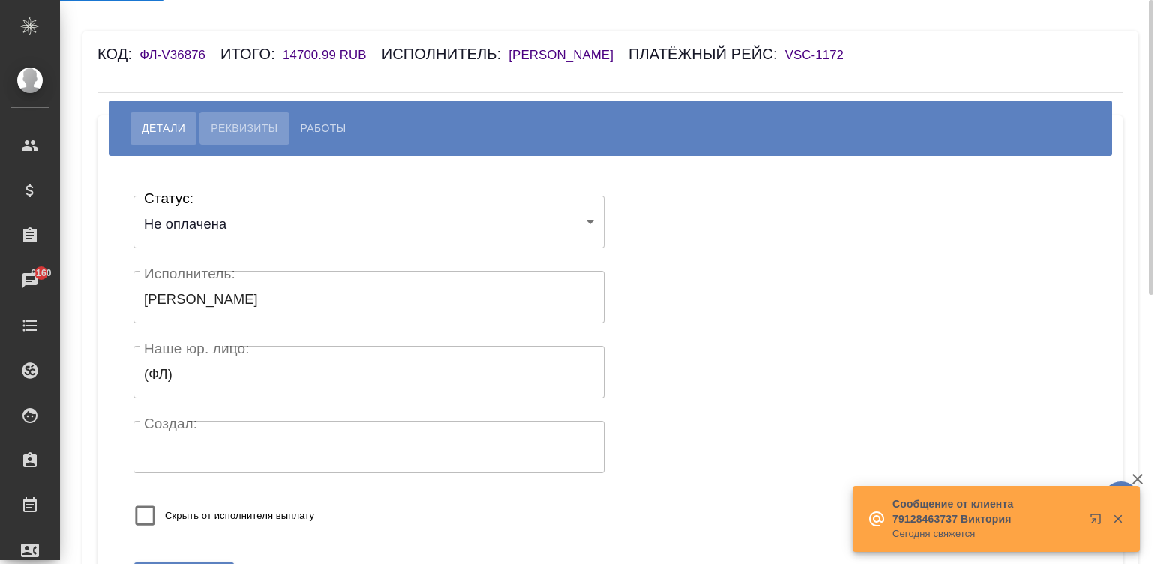
click at [242, 137] on span "Реквизиты" at bounding box center [244, 128] width 67 height 18
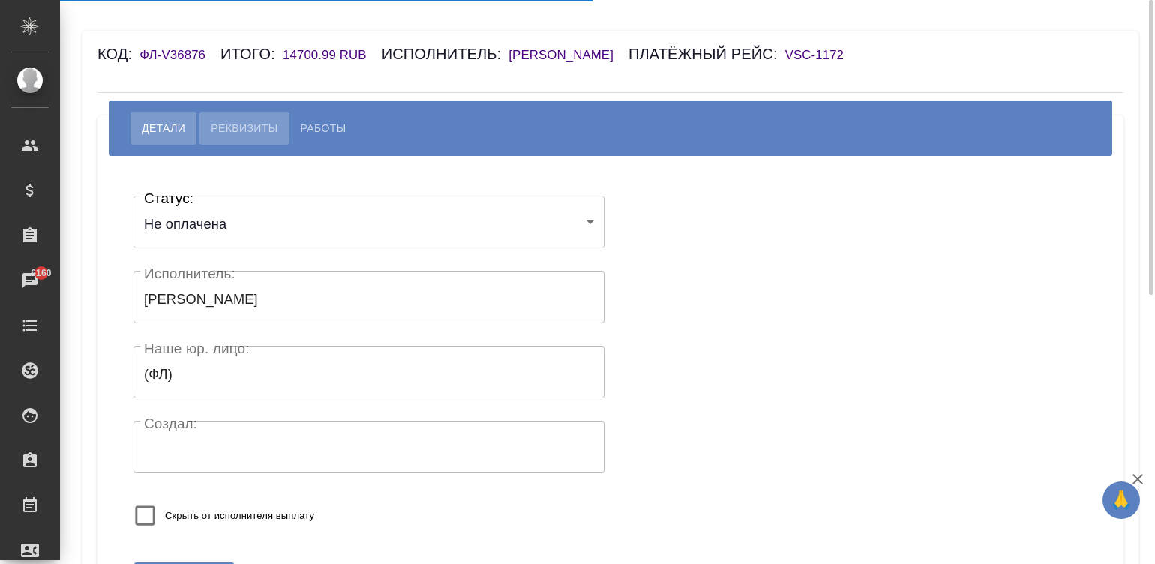
click at [250, 137] on span "Реквизиты" at bounding box center [244, 128] width 67 height 18
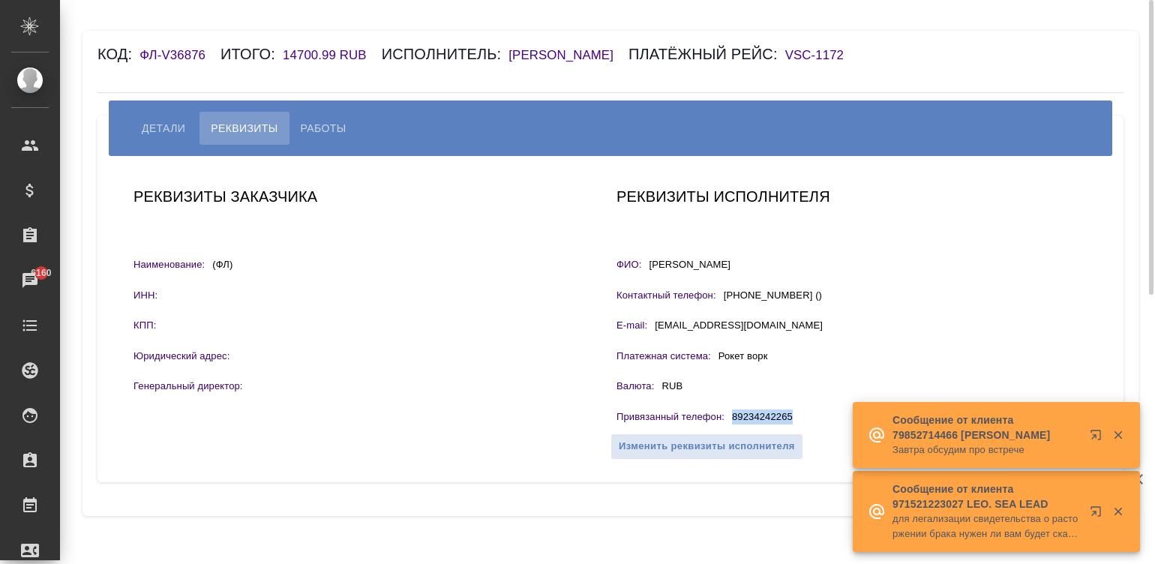
drag, startPoint x: 812, startPoint y: 434, endPoint x: 730, endPoint y: 442, distance: 82.1
click at [730, 428] on div "Привязанный телефон : 89234242265" at bounding box center [851, 418] width 471 height 19
copy p "89234242265"
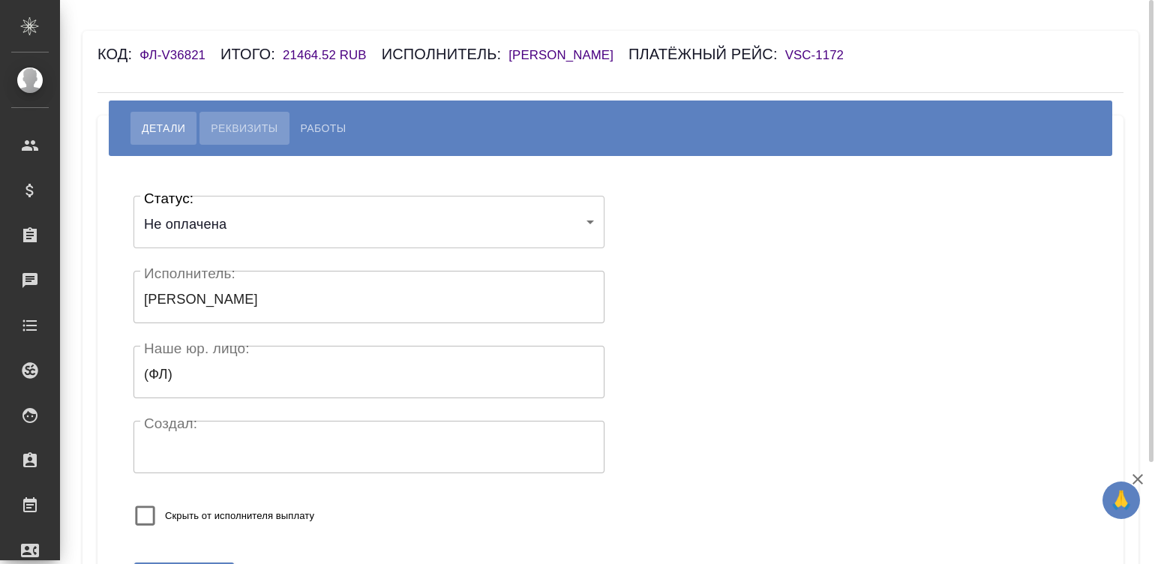
click at [247, 137] on span "Реквизиты" at bounding box center [244, 128] width 67 height 18
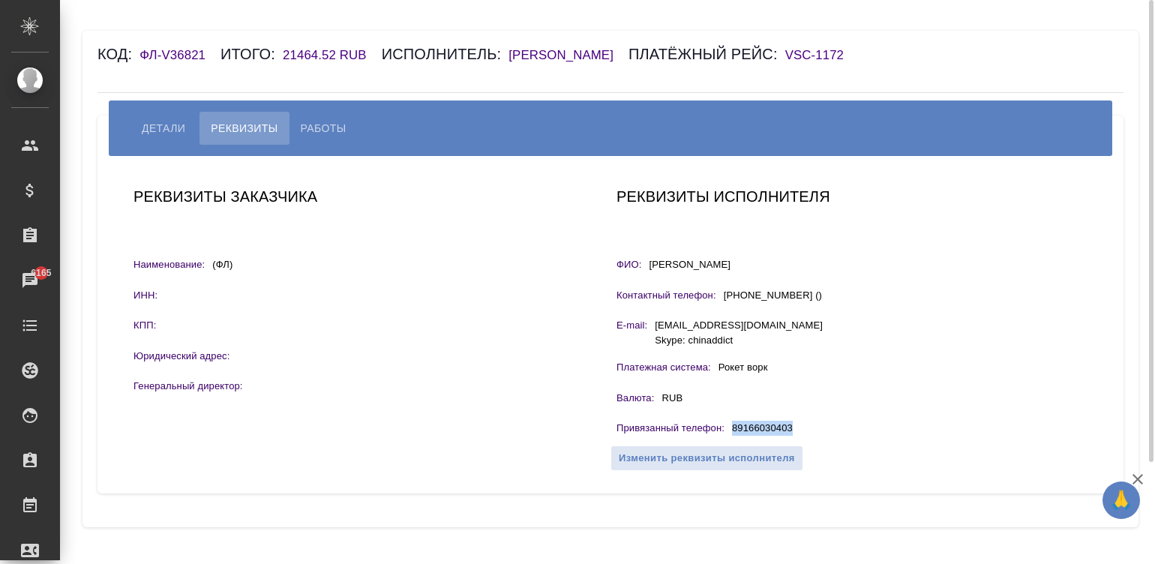
drag, startPoint x: 804, startPoint y: 450, endPoint x: 727, endPoint y: 450, distance: 77.2
click at [727, 439] on div "Привязанный телефон : 89166030403" at bounding box center [851, 430] width 471 height 19
copy p "89166030403"
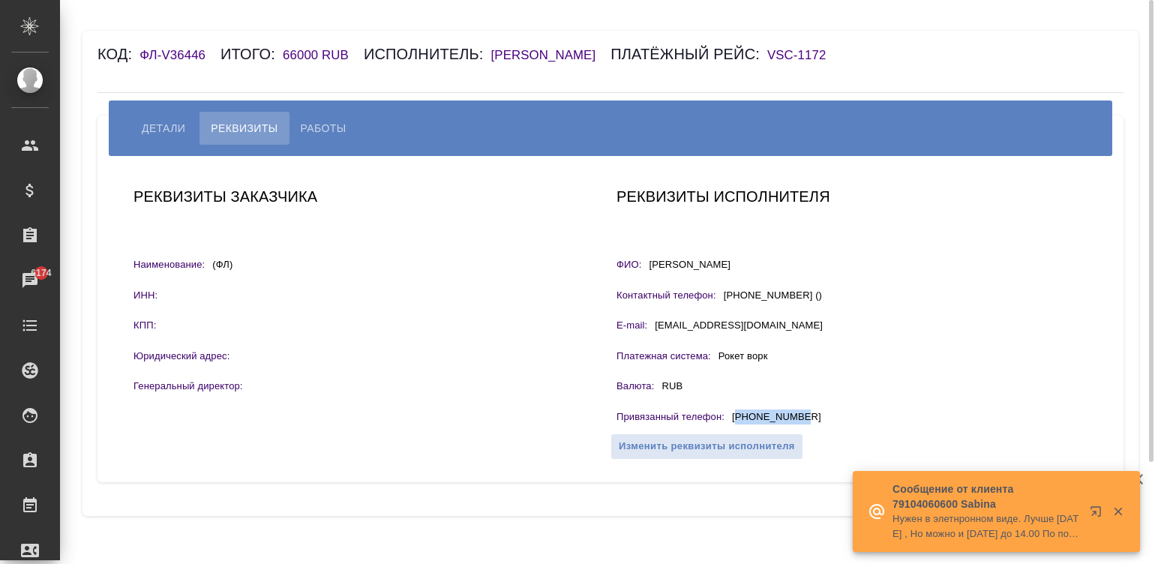
drag, startPoint x: 817, startPoint y: 436, endPoint x: 738, endPoint y: 439, distance: 78.8
click at [738, 428] on div "Привязанный телефон : [PHONE_NUMBER]" at bounding box center [851, 418] width 471 height 19
copy p "79257206637"
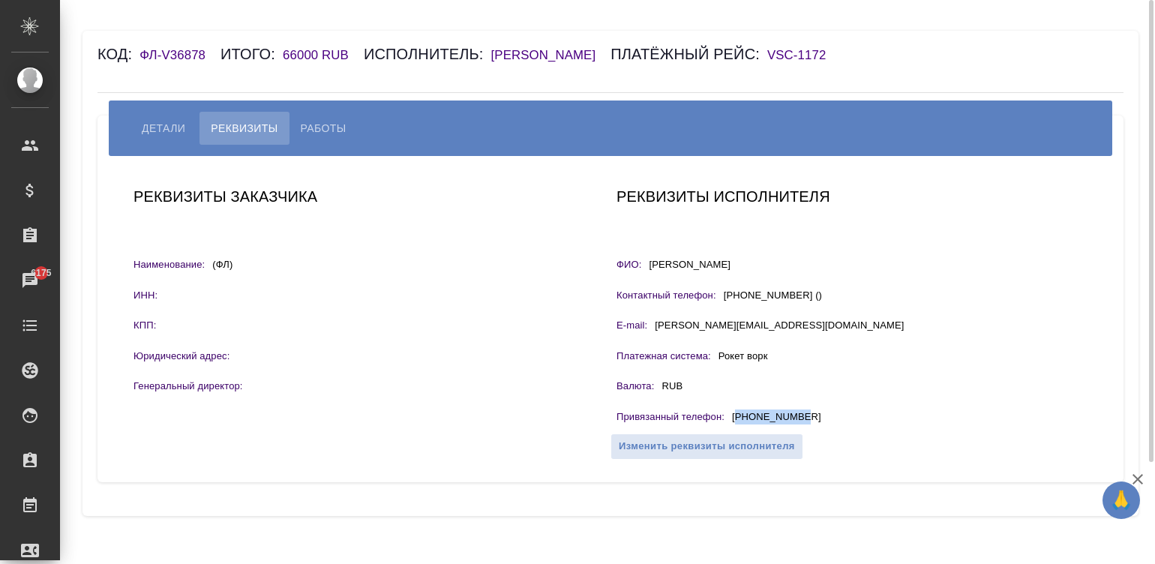
drag, startPoint x: 813, startPoint y: 412, endPoint x: 737, endPoint y: 418, distance: 75.9
click at [737, 418] on div "Привязанный телефон : [PHONE_NUMBER]" at bounding box center [851, 418] width 471 height 19
copy p "79243326393"
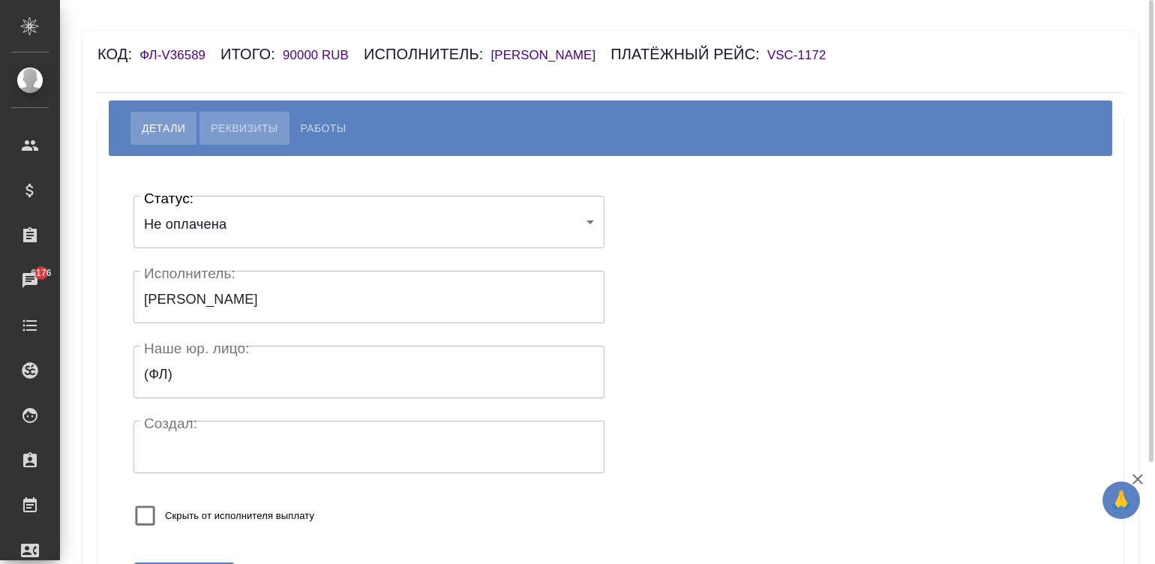
click at [232, 137] on span "Реквизиты" at bounding box center [244, 128] width 67 height 18
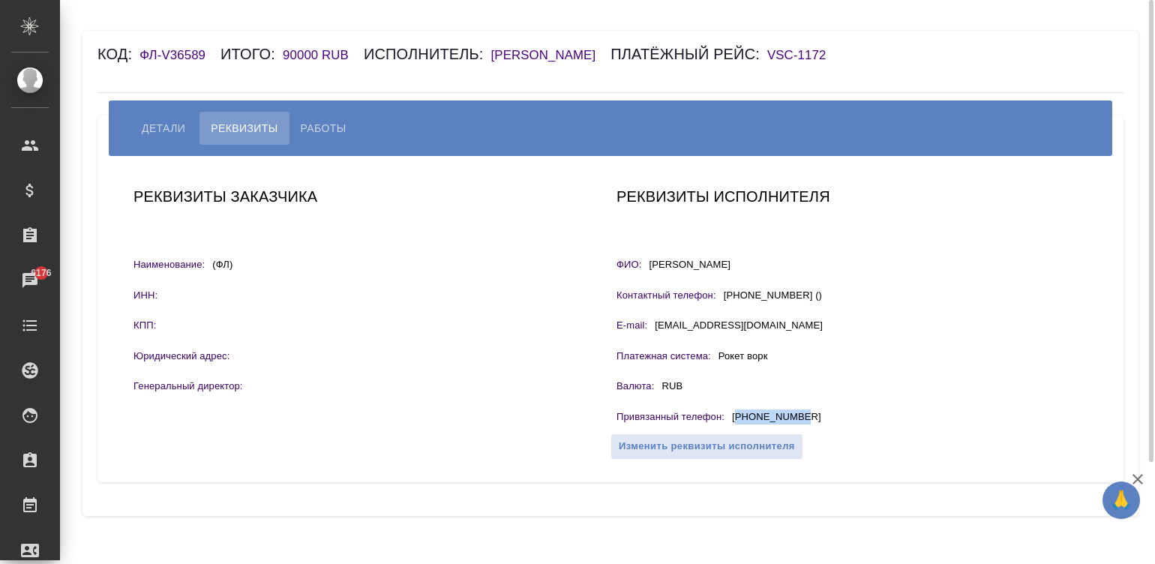
drag, startPoint x: 825, startPoint y: 434, endPoint x: 738, endPoint y: 436, distance: 86.2
click at [738, 428] on div "Привязанный телефон : +79960227068" at bounding box center [851, 418] width 471 height 19
copy p "79960227068"
click at [734, 417] on div "Привязанный телефон : +79106819408" at bounding box center [851, 418] width 471 height 19
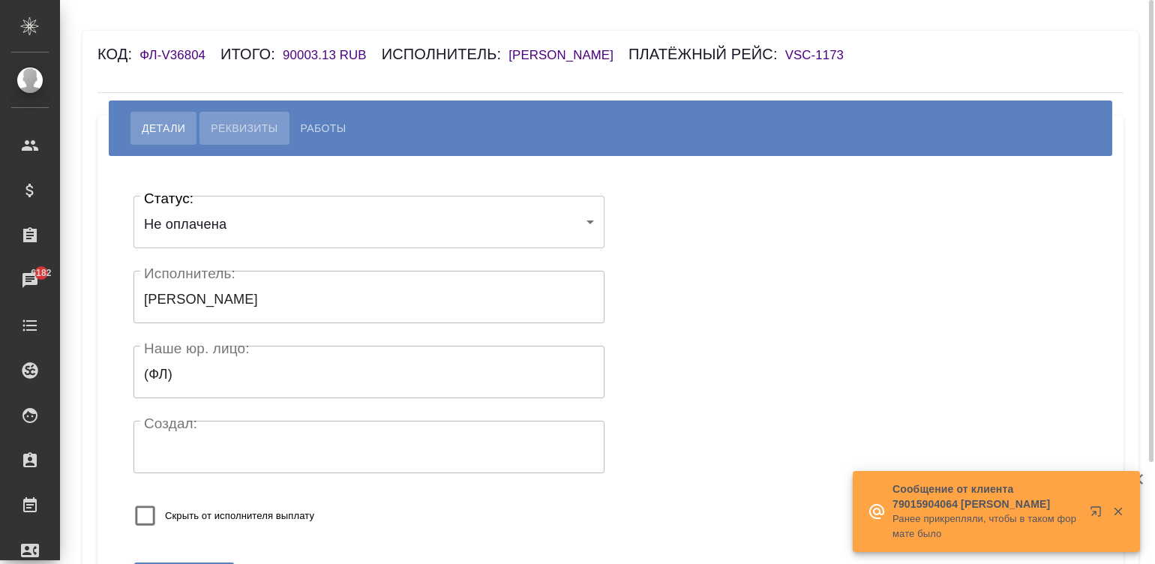
click at [234, 127] on span "Реквизиты" at bounding box center [244, 128] width 67 height 18
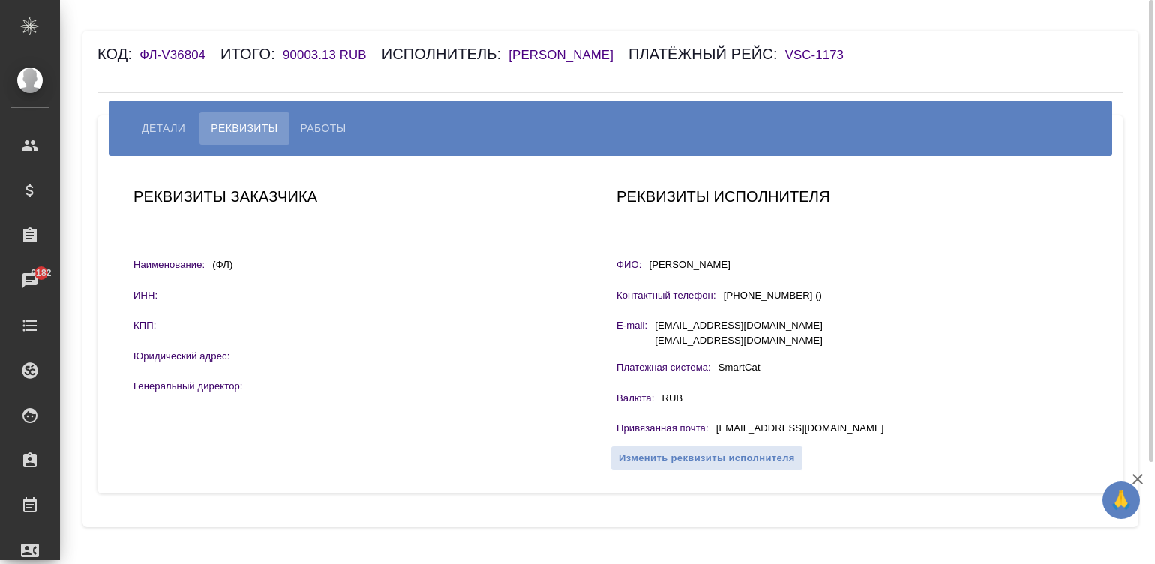
click at [568, 54] on h6 "[PERSON_NAME]" at bounding box center [568, 55] width 120 height 14
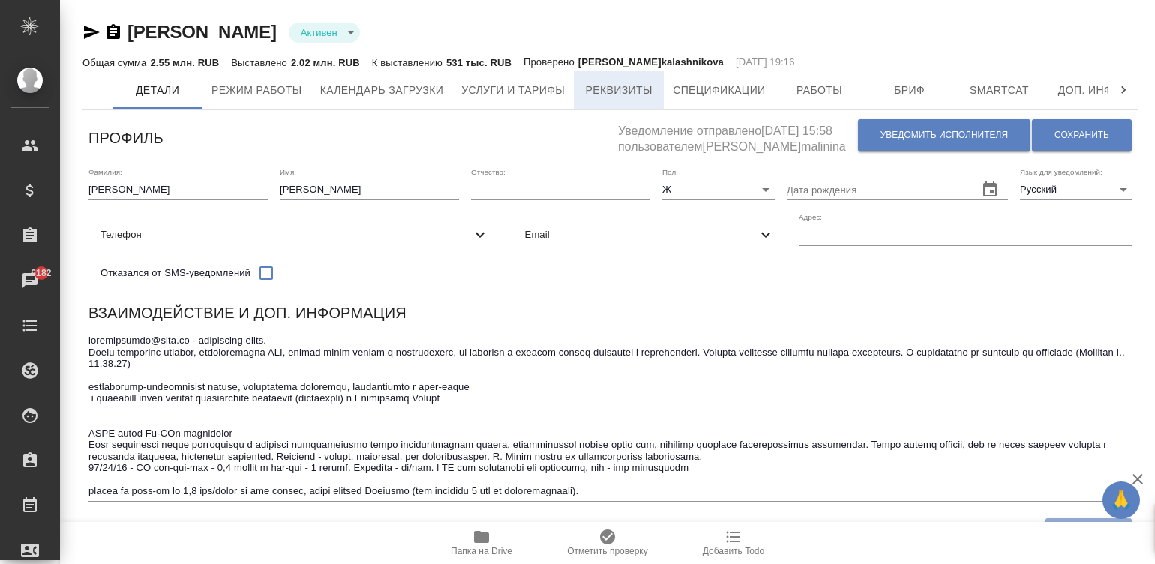
click at [626, 97] on span "Реквизиты" at bounding box center [619, 90] width 72 height 19
select select "10"
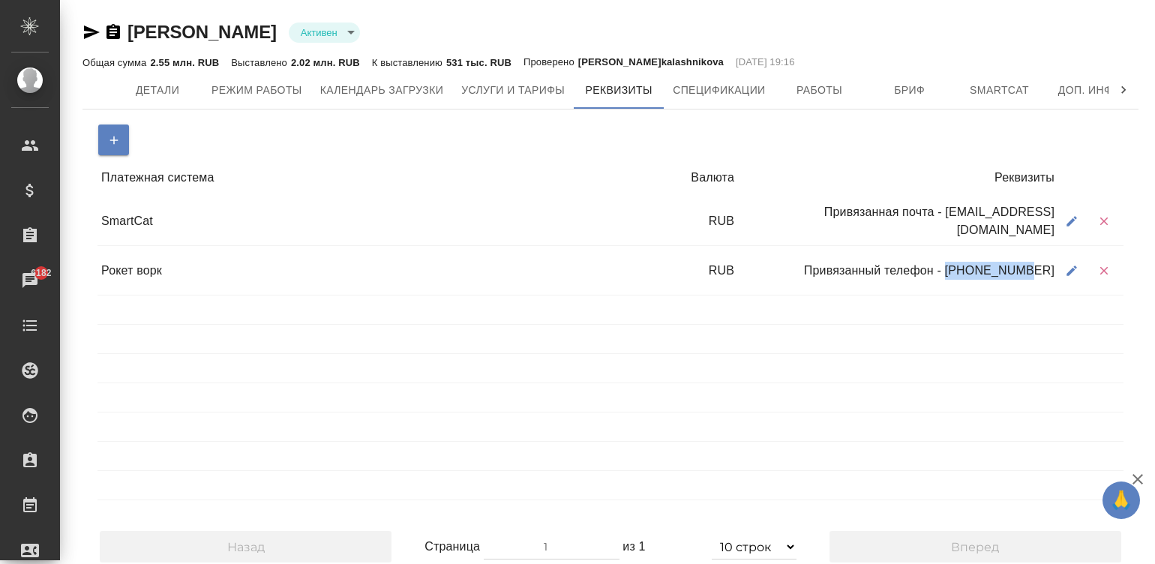
drag, startPoint x: 1053, startPoint y: 268, endPoint x: 980, endPoint y: 268, distance: 73.5
click at [980, 268] on div "Привязанный телефон - [PHONE_NUMBER]" at bounding box center [898, 270] width 320 height 28
copy div "89169805430"
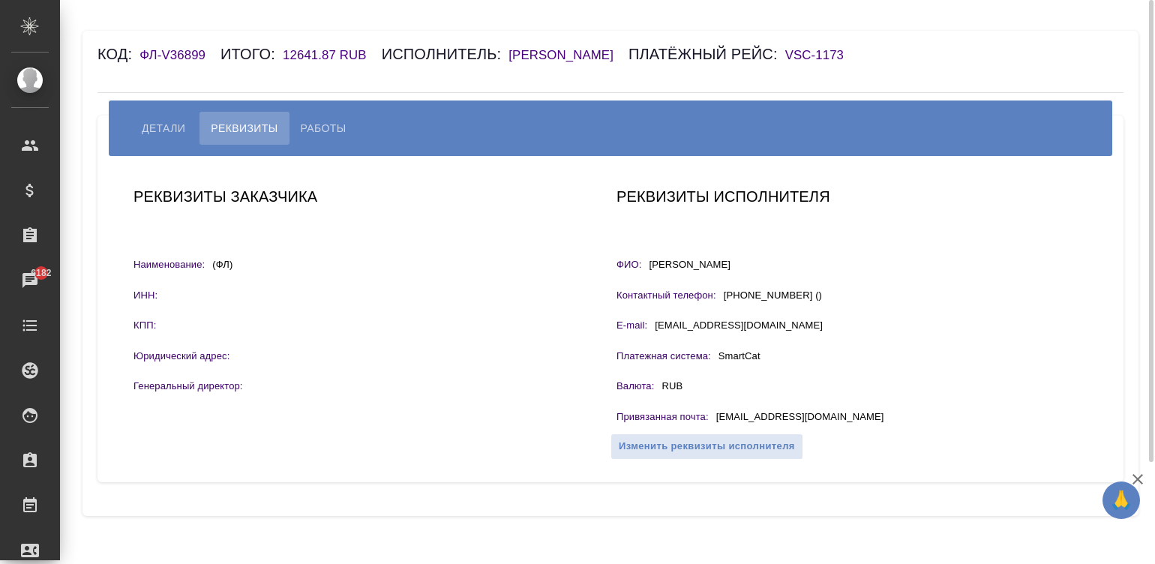
click at [583, 48] on h6 "[PERSON_NAME]" at bounding box center [568, 55] width 120 height 14
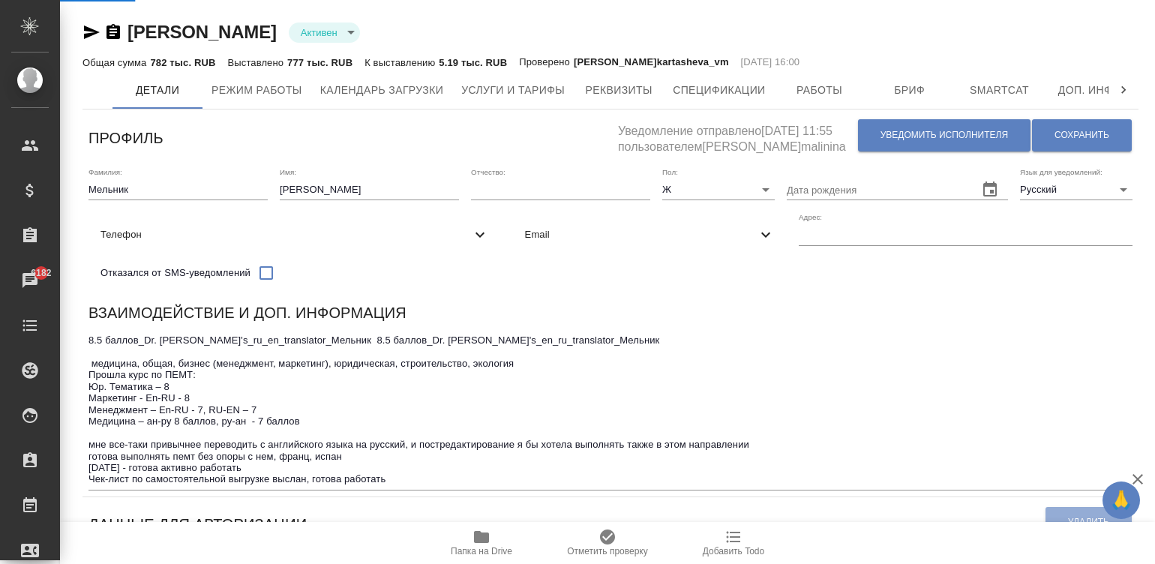
select select "10"
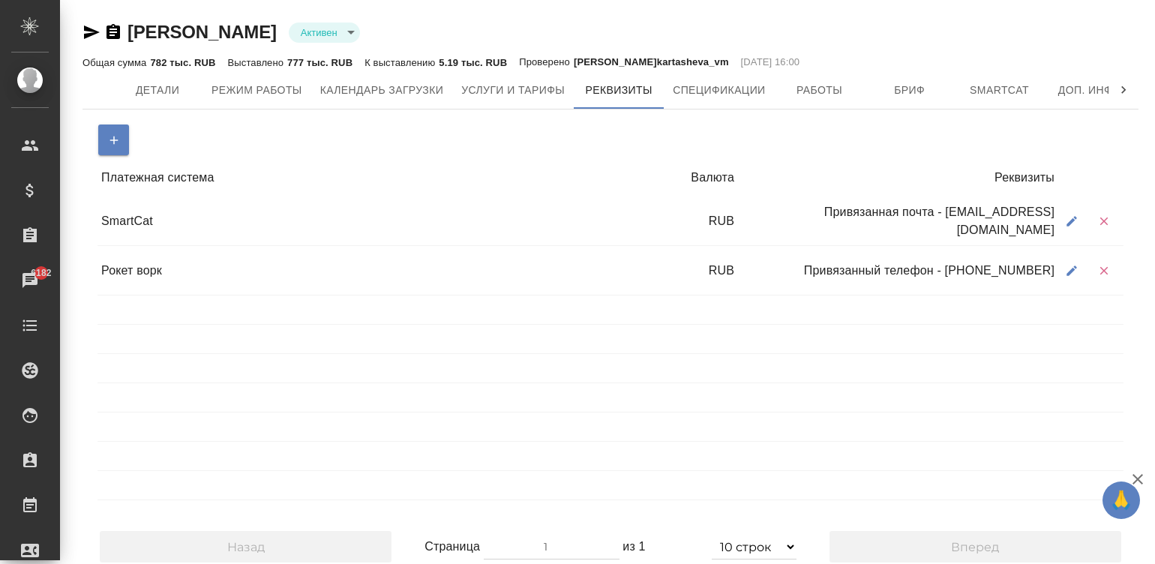
drag, startPoint x: 1052, startPoint y: 270, endPoint x: 964, endPoint y: 270, distance: 87.7
click at [964, 270] on div "Привязанный телефон - [PHONE_NUMBER]" at bounding box center [898, 270] width 320 height 28
click at [909, 218] on div "Привязанная почта - nataliamelnik@inbox.ru" at bounding box center [898, 221] width 320 height 46
drag, startPoint x: 1056, startPoint y: 264, endPoint x: 965, endPoint y: 274, distance: 91.2
click at [965, 274] on div "Привязанный телефон - 7 988 114 09 94" at bounding box center [898, 270] width 320 height 28
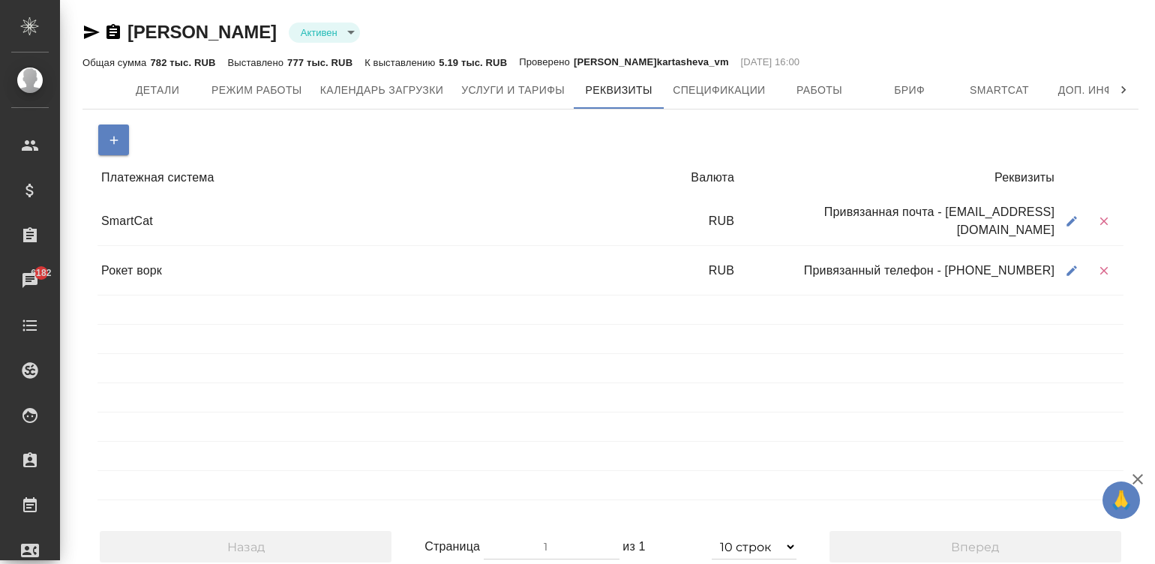
copy div "7 988 114 09 94"
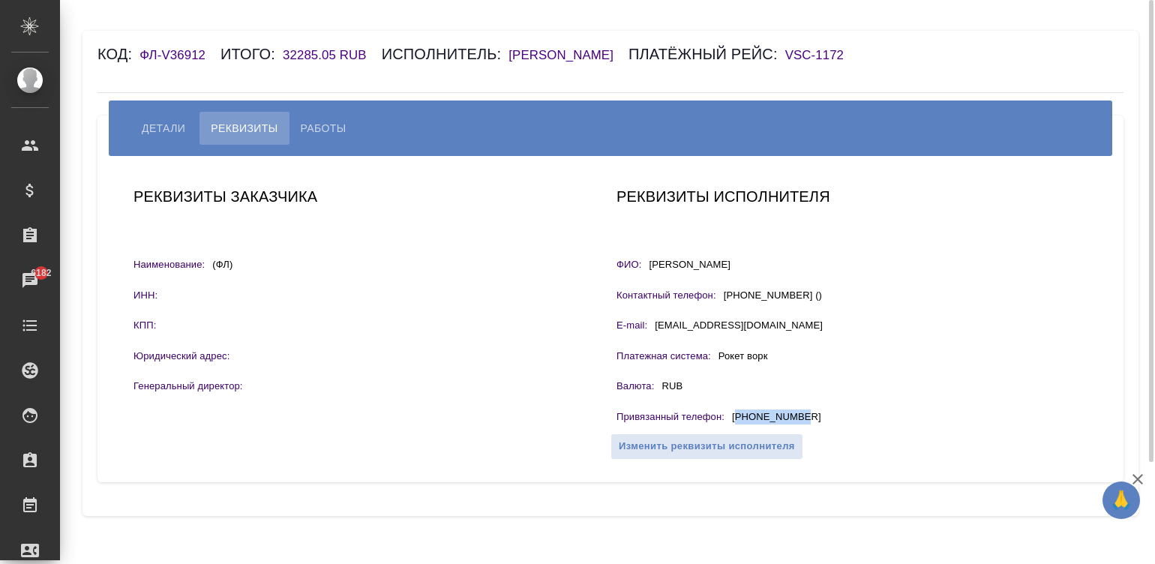
drag, startPoint x: 807, startPoint y: 436, endPoint x: 737, endPoint y: 446, distance: 71.1
click at [737, 428] on div "Привязанный телефон : [PHONE_NUMBER]" at bounding box center [851, 418] width 471 height 19
copy p "79226655410"
